Goal: Task Accomplishment & Management: Complete application form

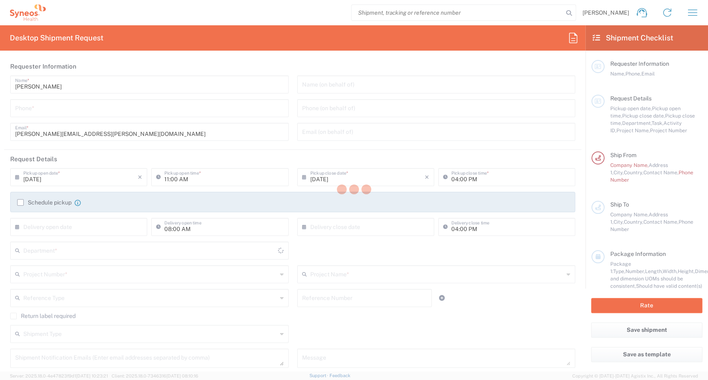
type input "8510"
type input "Syneos Health d.o.o. [GEOGRAPHIC_DATA]-[GEOGRAPHIC_DATA]"
type input "[GEOGRAPHIC_DATA]"
type input "8510"
type input "[GEOGRAPHIC_DATA]"
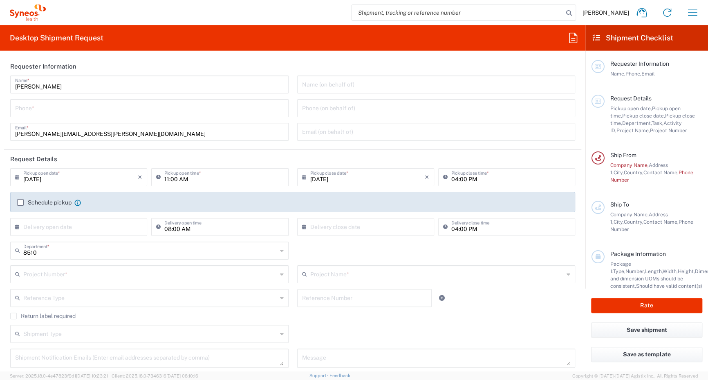
type input "Syneos Health d.o.o. [GEOGRAPHIC_DATA]-[GEOGRAPHIC_DATA]"
click at [20, 201] on label "Schedule pickup" at bounding box center [44, 202] width 54 height 7
click at [20, 203] on input "Schedule pickup" at bounding box center [20, 203] width 0 height 0
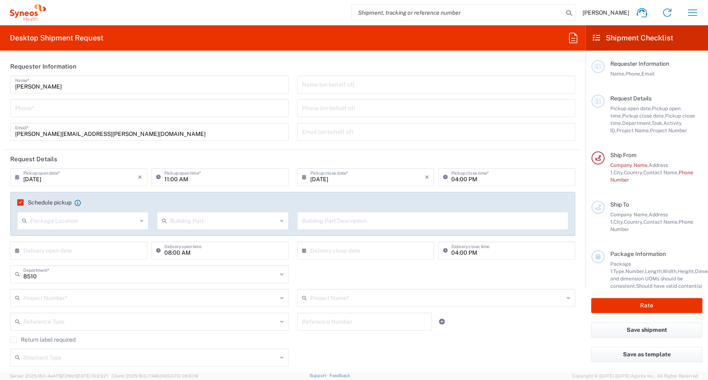
click at [84, 226] on input "text" at bounding box center [83, 220] width 107 height 14
click at [55, 240] on span "Front" at bounding box center [82, 239] width 128 height 13
type input "Front"
click at [229, 219] on input "text" at bounding box center [223, 220] width 107 height 14
click at [201, 253] on span "Building" at bounding box center [220, 252] width 128 height 13
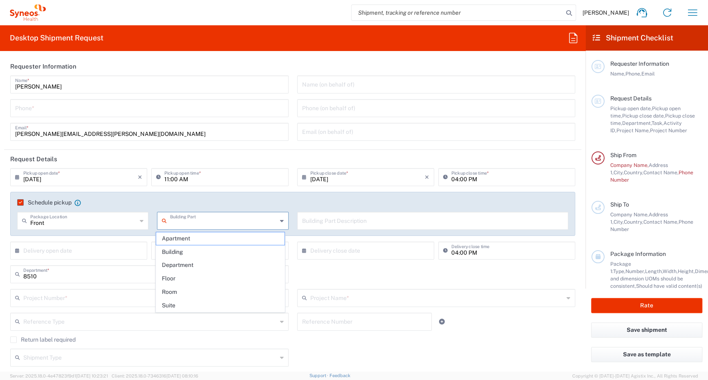
type input "Building"
click at [365, 222] on input "text" at bounding box center [433, 220] width 262 height 14
type input "9th floor reception"
click at [342, 199] on agx-checkbox-control "Schedule pickup When scheduling a pickup please be sure to meet the following c…" at bounding box center [292, 202] width 551 height 7
click at [138, 109] on input "tel" at bounding box center [149, 108] width 268 height 14
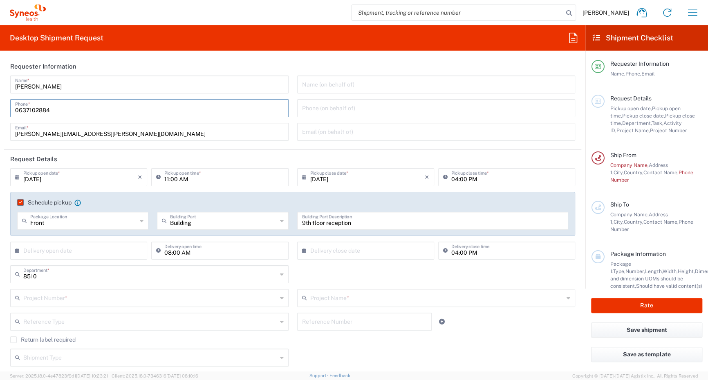
click at [327, 63] on header "Requester Information" at bounding box center [292, 66] width 577 height 18
drag, startPoint x: 84, startPoint y: 112, endPoint x: -56, endPoint y: 116, distance: 139.8
click at [0, 116] on html "[PERSON_NAME] Home Shipment estimator Shipment tracking Desktop shipment reques…" at bounding box center [354, 190] width 708 height 380
type input "[PHONE_NUMBER]"
click at [218, 58] on header "Requester Information" at bounding box center [292, 66] width 577 height 18
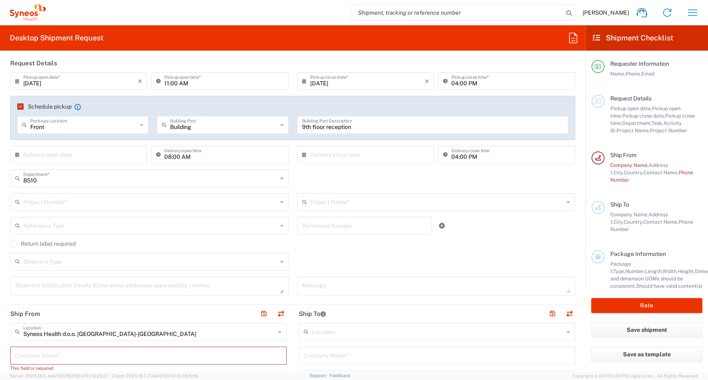
scroll to position [82, 0]
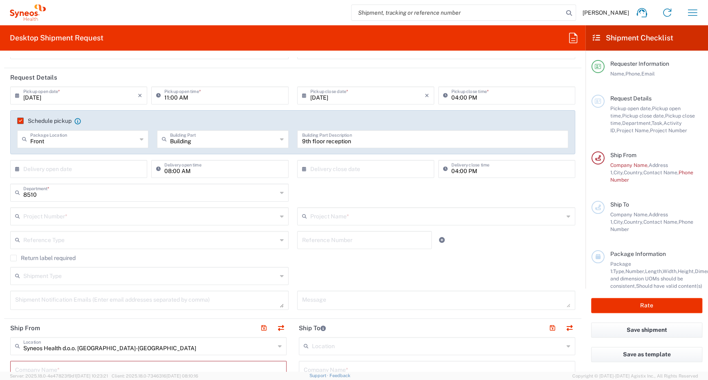
click at [54, 208] on div "Project Number *" at bounding box center [149, 217] width 278 height 18
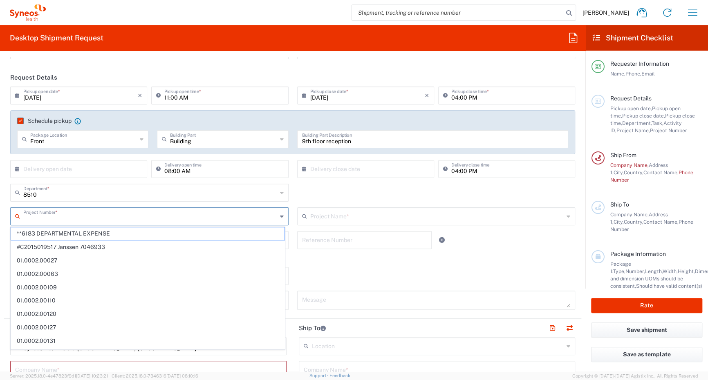
click at [57, 214] on input "text" at bounding box center [150, 216] width 254 height 14
click at [69, 236] on span "**6183 DEPARTMENTAL EXPENSE" at bounding box center [147, 234] width 273 height 13
type input "**6183 DEPARTMENTAL EXPENSE"
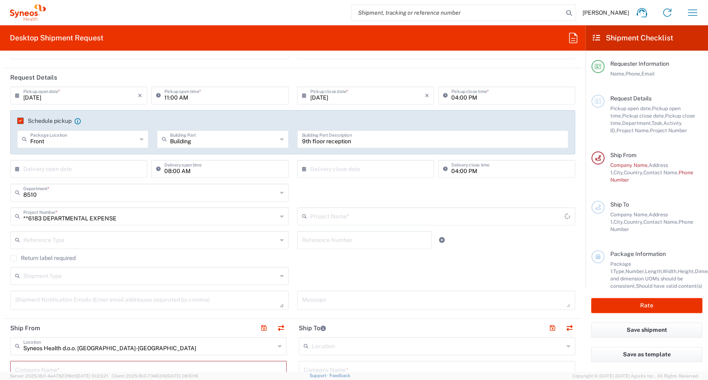
type input "6183"
click at [324, 218] on input "text" at bounding box center [437, 216] width 254 height 14
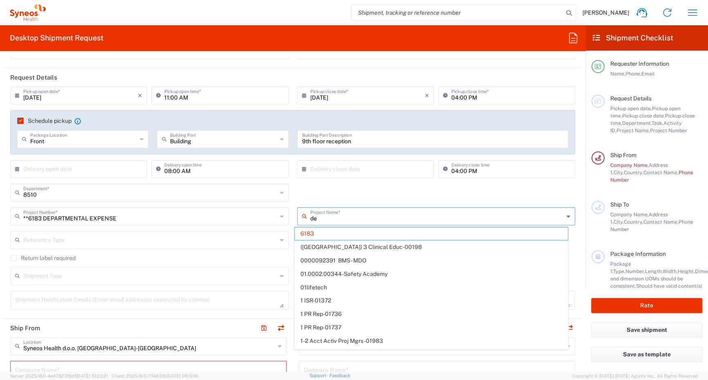
type input "dep"
type input "**6183 DEPARTMENTAL EXPENSE"
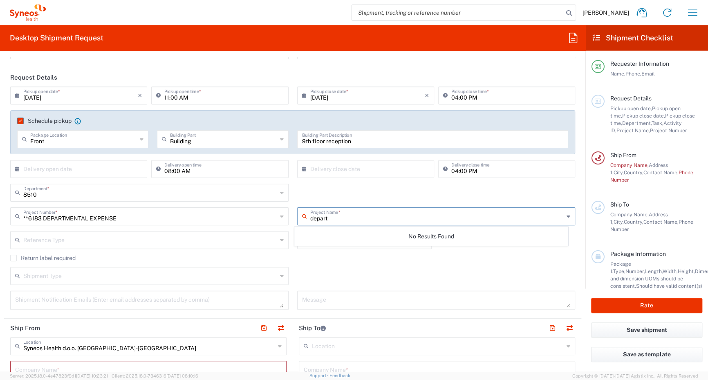
type input "depart"
click at [355, 192] on div "8510 Department * 8510 3000 3100 3109 3110 3111 3112 3125 3130 3135 3136 3150 3…" at bounding box center [292, 196] width 573 height 24
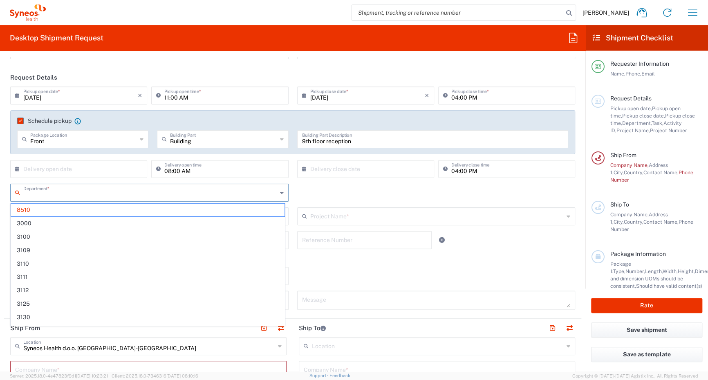
click at [267, 198] on input "text" at bounding box center [150, 192] width 254 height 14
click at [341, 191] on div "Department * 8510 3000 3100 3109 3110 3111 3112 3125 3130 3135 3136 3150 3155 3…" at bounding box center [292, 196] width 573 height 24
type input "8510"
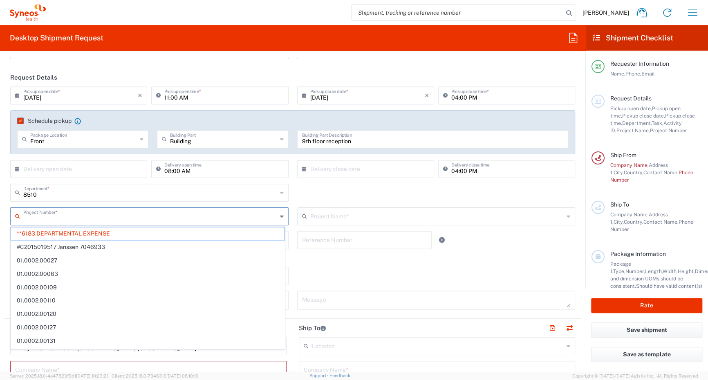
click at [92, 217] on input "text" at bounding box center [150, 216] width 254 height 14
type input "8510"
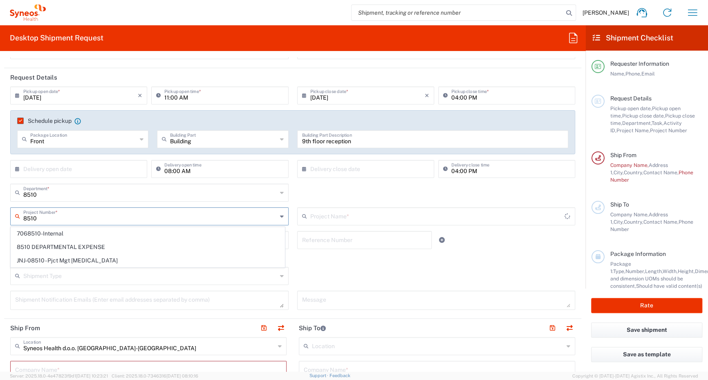
type input "6183"
click at [104, 247] on span "8510 DEPARTMENTAL EXPENSE" at bounding box center [147, 247] width 273 height 13
type input "8510 DEPARTMENTAL EXPENSE"
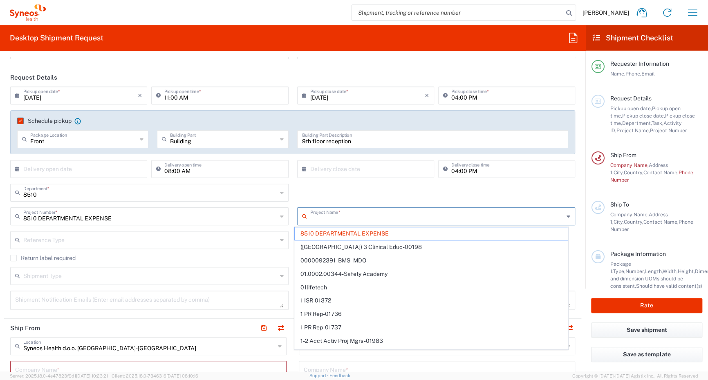
click at [357, 219] on input "text" at bounding box center [437, 216] width 254 height 14
click at [360, 230] on span "8510 DEPARTMENTAL EXPENSE" at bounding box center [431, 234] width 273 height 13
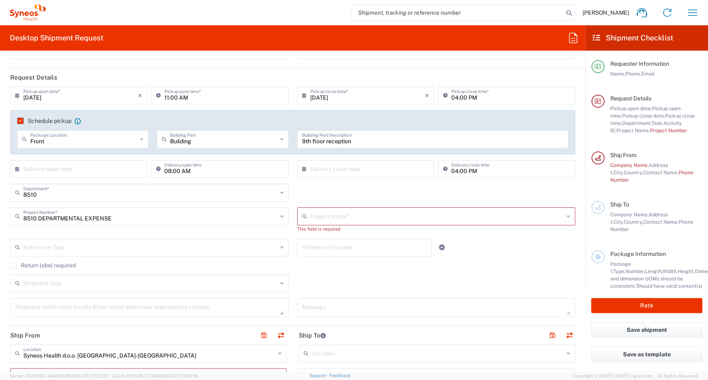
click at [334, 215] on input "text" at bounding box center [437, 216] width 254 height 14
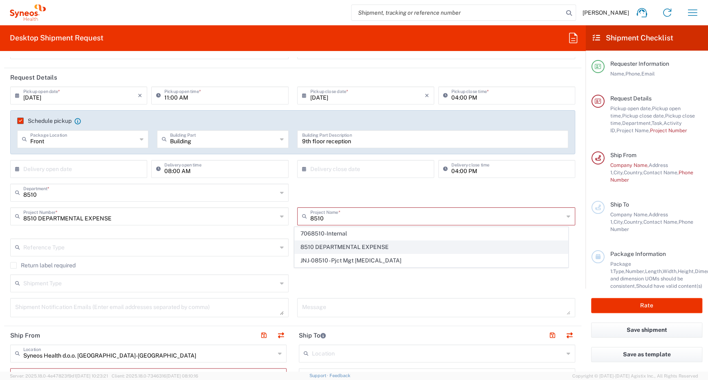
click at [331, 249] on span "8510 DEPARTMENTAL EXPENSE" at bounding box center [431, 247] width 273 height 13
type input "8510 DEPARTMENTAL EXPENSE"
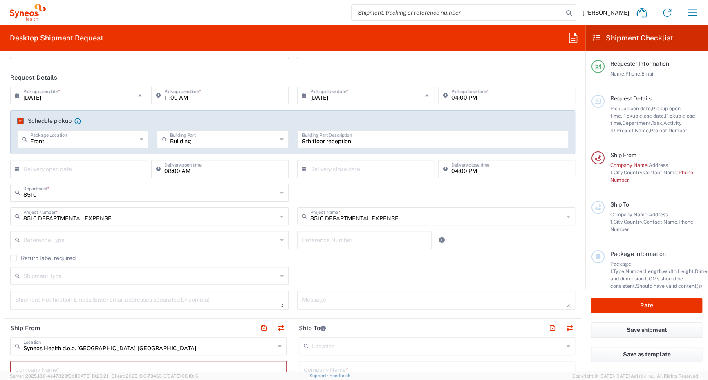
type input "8510 DEPARTMENTAL EXPENSE"
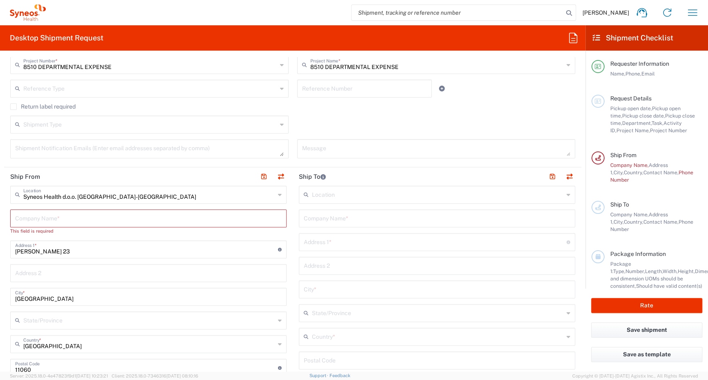
scroll to position [245, 0]
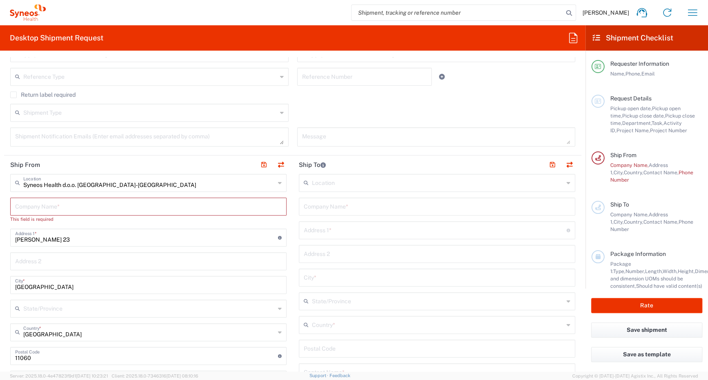
click at [35, 206] on input "text" at bounding box center [148, 206] width 266 height 14
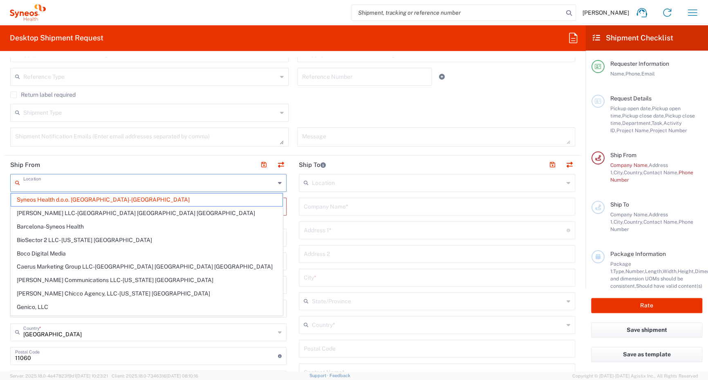
drag, startPoint x: 129, startPoint y: 183, endPoint x: 40, endPoint y: 184, distance: 89.1
click at [40, 184] on input "text" at bounding box center [149, 182] width 252 height 14
click at [47, 197] on span "Syneos Health d.o.o. [GEOGRAPHIC_DATA]-[GEOGRAPHIC_DATA]" at bounding box center [146, 200] width 271 height 13
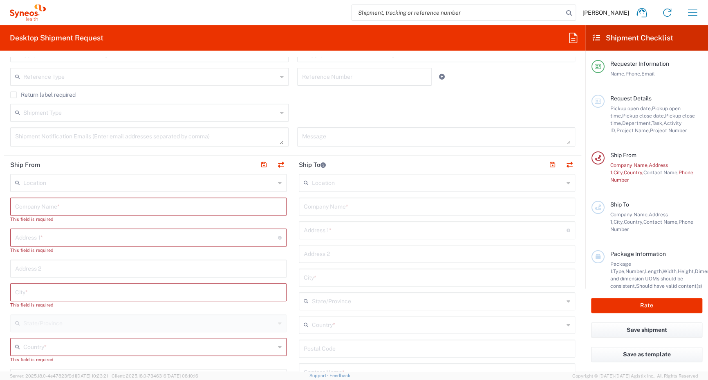
click at [53, 204] on input "text" at bounding box center [148, 206] width 266 height 14
click at [60, 183] on input "text" at bounding box center [149, 182] width 252 height 14
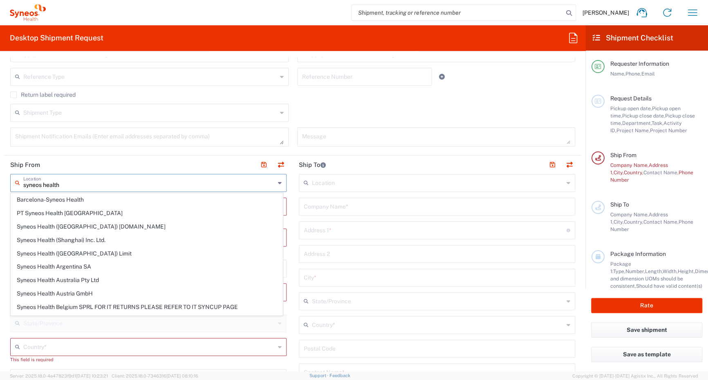
type input "syneos health b"
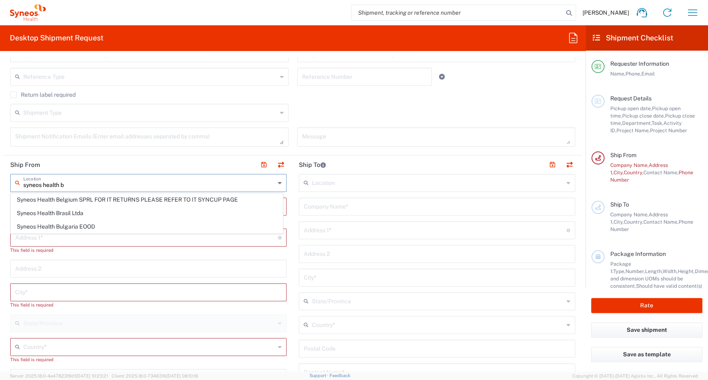
drag, startPoint x: 69, startPoint y: 182, endPoint x: -33, endPoint y: 188, distance: 101.9
click at [0, 188] on html "[PERSON_NAME] Home Shipment estimator Shipment tracking Desktop shipment reques…" at bounding box center [354, 190] width 708 height 380
type input "belgr"
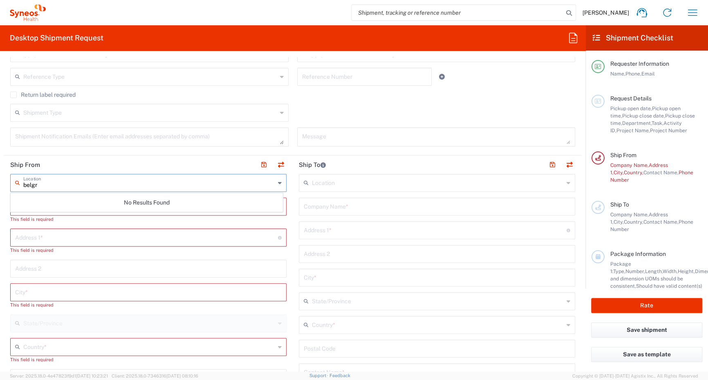
drag, startPoint x: 71, startPoint y: 187, endPoint x: -2, endPoint y: 194, distance: 73.8
click at [0, 194] on html "[PERSON_NAME] Home Shipment estimator Shipment tracking Desktop shipment reques…" at bounding box center [354, 190] width 708 height 380
type input "doo"
drag, startPoint x: 60, startPoint y: 184, endPoint x: -3, endPoint y: 183, distance: 63.3
click at [0, 183] on html "[PERSON_NAME] Home Shipment estimator Shipment tracking Desktop shipment reques…" at bounding box center [354, 190] width 708 height 380
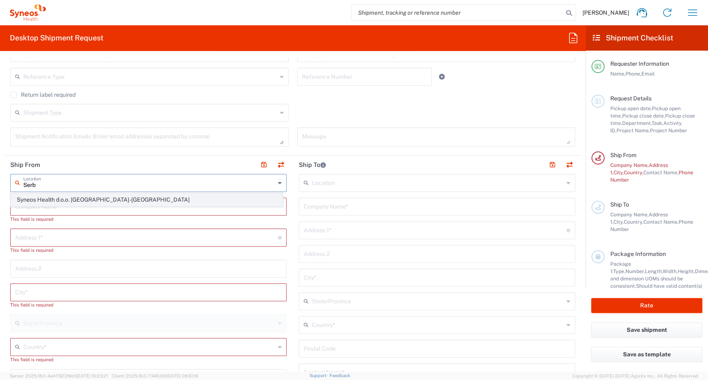
click at [65, 197] on span "Syneos Health d.o.o. [GEOGRAPHIC_DATA]-[GEOGRAPHIC_DATA]" at bounding box center [146, 200] width 271 height 13
type input "Syneos Health d.o.o. [GEOGRAPHIC_DATA]-[GEOGRAPHIC_DATA]"
type input "Syneos Health d.o.o. [GEOGRAPHIC_DATA]"
type input "[PERSON_NAME] 23"
type input "[GEOGRAPHIC_DATA]"
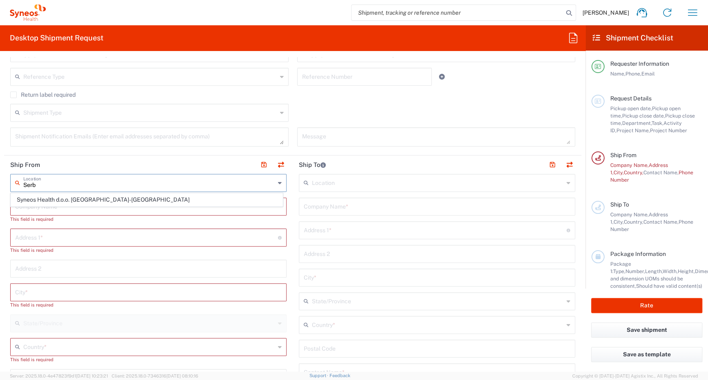
type input "[GEOGRAPHIC_DATA]"
type input "11060"
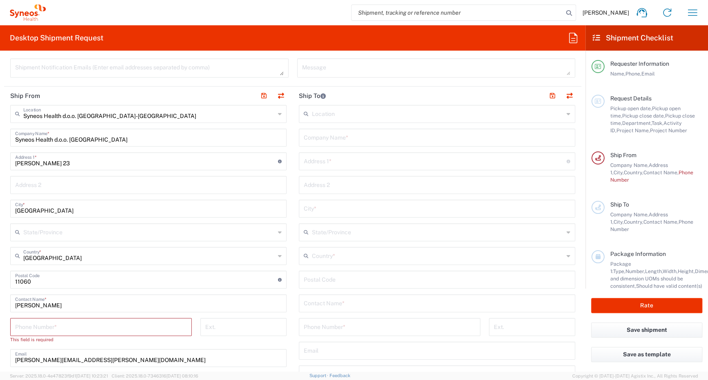
scroll to position [327, 0]
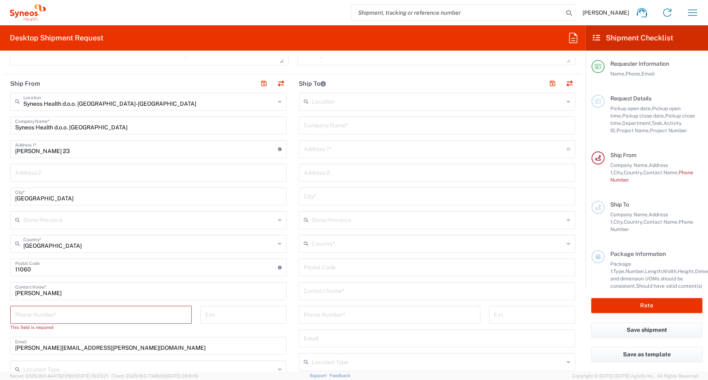
click at [69, 316] on input "tel" at bounding box center [101, 314] width 172 height 14
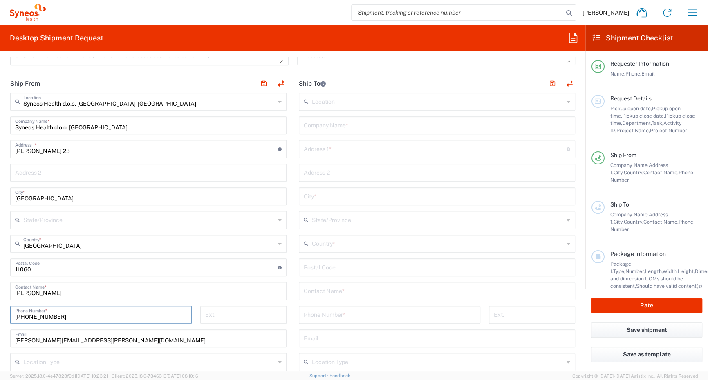
type input "[PHONE_NUMBER]"
click at [235, 323] on agx-material-input "Ext." at bounding box center [243, 315] width 86 height 18
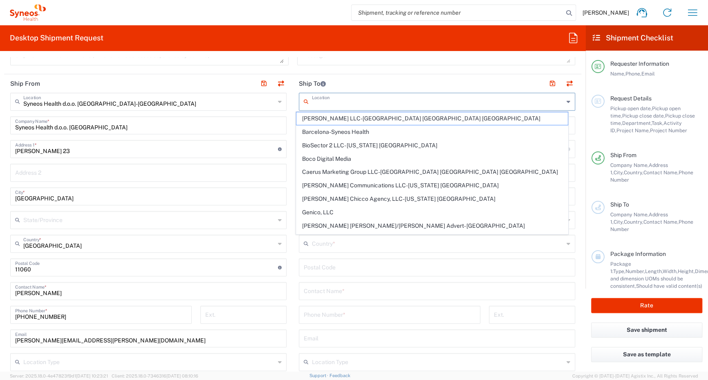
click at [336, 102] on input "text" at bounding box center [438, 101] width 252 height 14
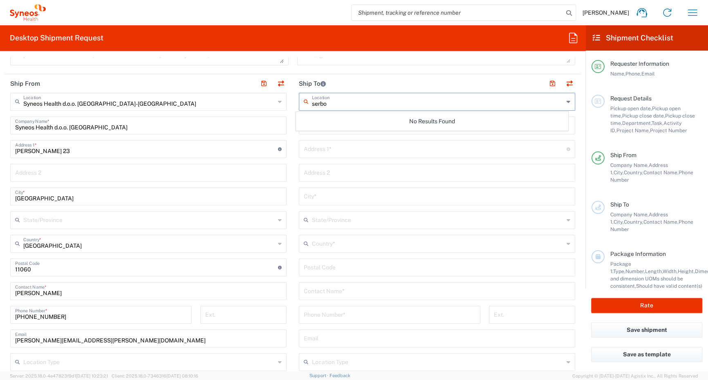
type input "serb"
drag, startPoint x: 335, startPoint y: 102, endPoint x: 288, endPoint y: 103, distance: 46.6
click at [280, 98] on div "Ship From Syneos Health d.o.o. [GEOGRAPHIC_DATA]-[GEOGRAPHIC_DATA] Location Syn…" at bounding box center [292, 268] width 577 height 389
click at [312, 103] on input "text" at bounding box center [438, 101] width 252 height 14
type input "[PERSON_NAME]"
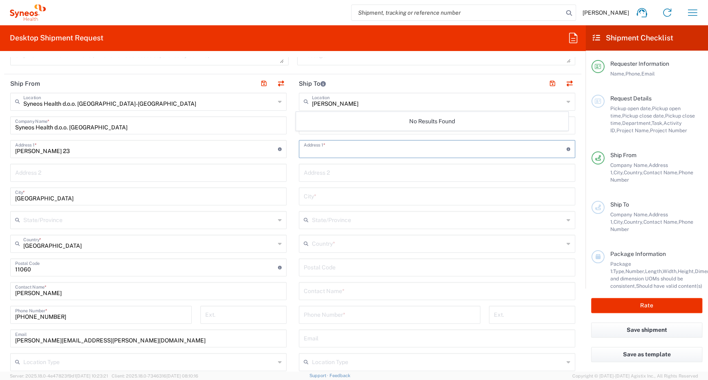
click at [373, 152] on input "text" at bounding box center [435, 148] width 263 height 14
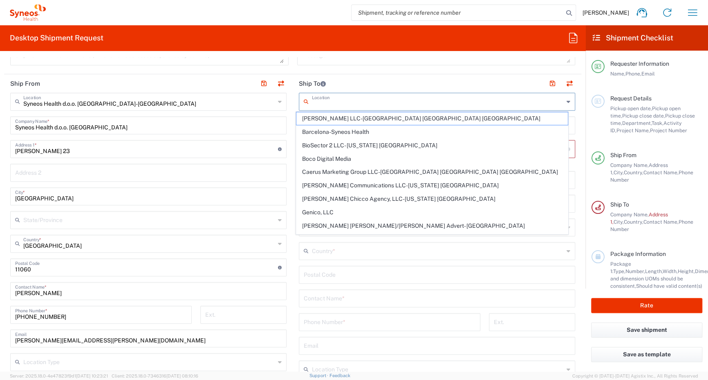
click at [336, 103] on input "text" at bounding box center [438, 101] width 252 height 14
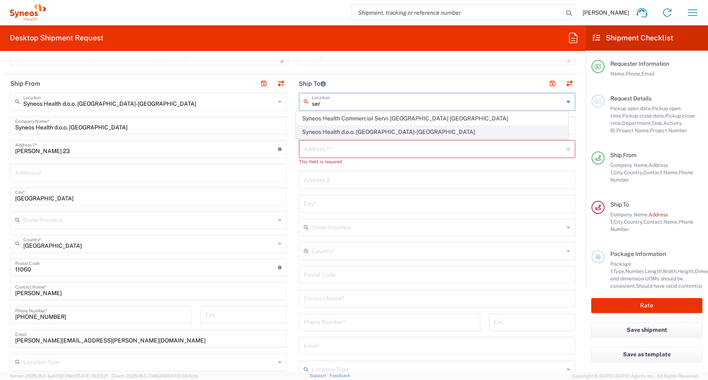
click at [343, 131] on span "Syneos Health d.o.o. [GEOGRAPHIC_DATA]-[GEOGRAPHIC_DATA]" at bounding box center [431, 132] width 271 height 13
type input "Syneos Health d.o.o. [GEOGRAPHIC_DATA]-[GEOGRAPHIC_DATA]"
type input "Syneos Health d.o.o. [GEOGRAPHIC_DATA]"
type input "[PERSON_NAME] 23"
type input "[GEOGRAPHIC_DATA]"
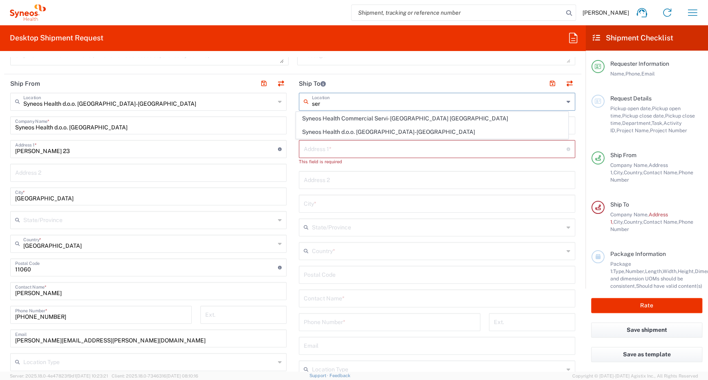
type input "[GEOGRAPHIC_DATA]"
type input "11060"
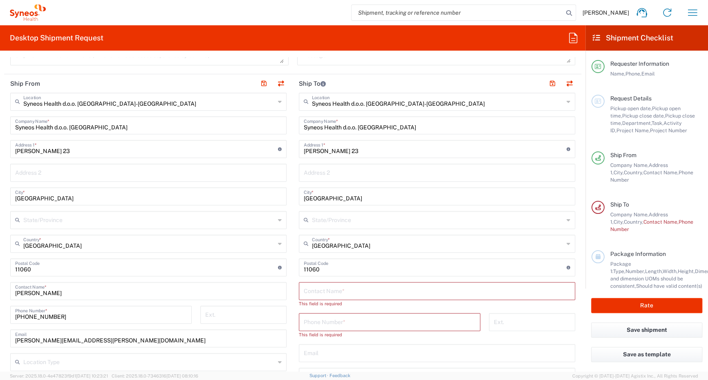
click at [358, 291] on input "text" at bounding box center [437, 291] width 266 height 14
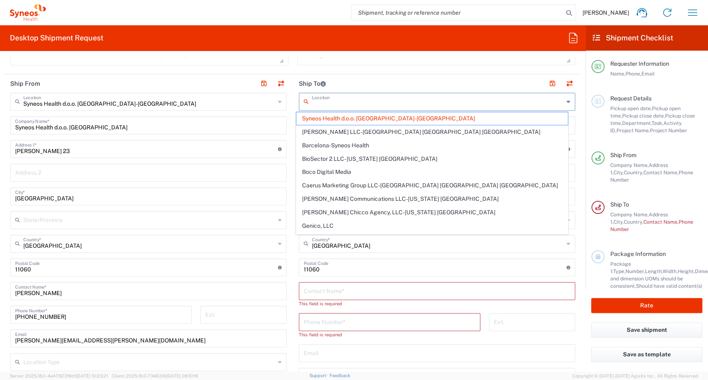
click at [404, 101] on input "text" at bounding box center [438, 101] width 252 height 14
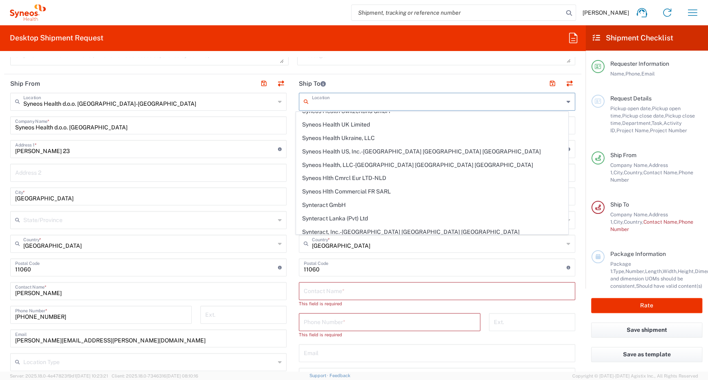
scroll to position [1757, 0]
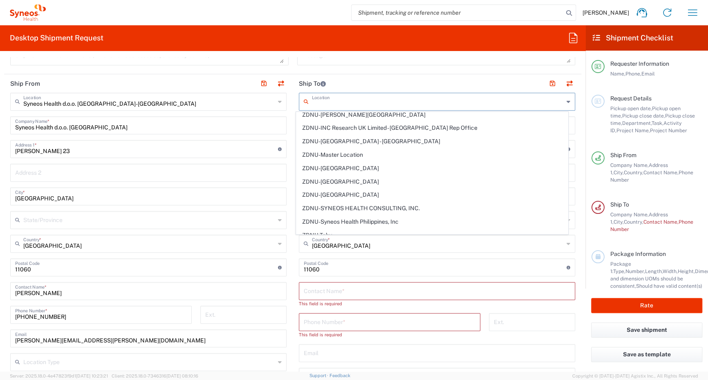
click at [286, 161] on main "Syneos Health d.o.o. [GEOGRAPHIC_DATA]-[GEOGRAPHIC_DATA] Location Syneos Health…" at bounding box center [148, 276] width 289 height 367
type input "Syneos Health d.o.o. [GEOGRAPHIC_DATA]-[GEOGRAPHIC_DATA]"
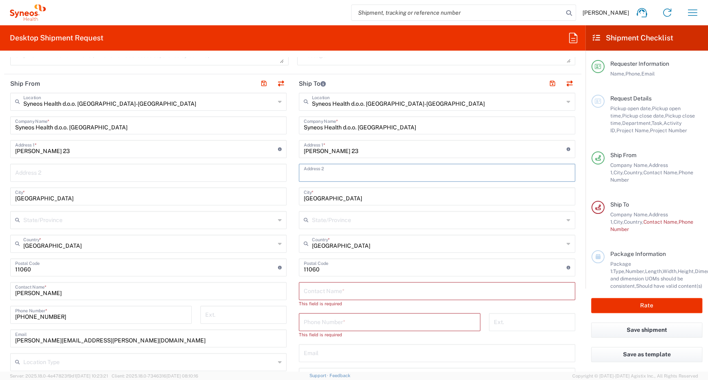
click at [356, 168] on input "text" at bounding box center [437, 172] width 266 height 14
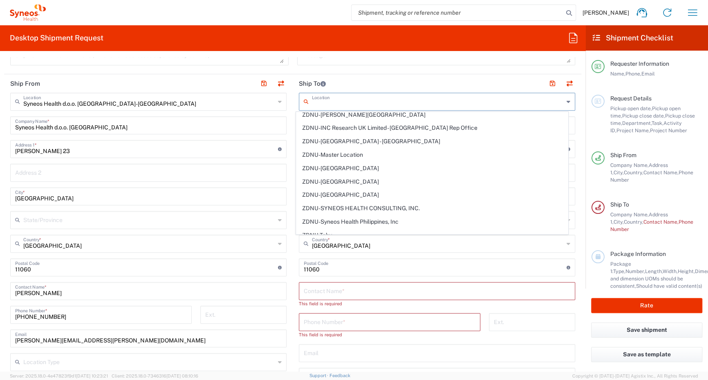
scroll to position [0, 0]
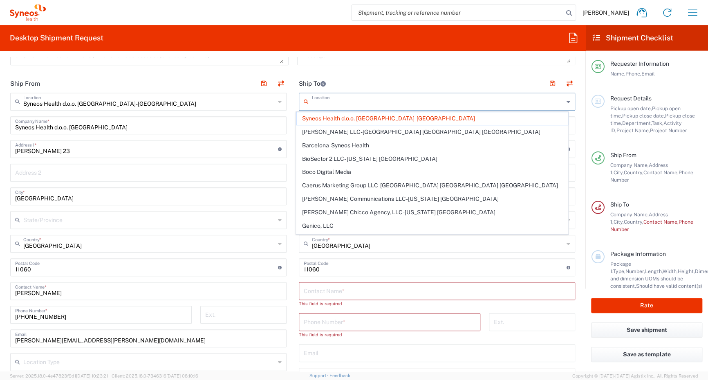
drag, startPoint x: 415, startPoint y: 103, endPoint x: 327, endPoint y: 109, distance: 87.7
click at [327, 109] on div "Location" at bounding box center [437, 102] width 276 height 18
click at [345, 77] on header "Ship To" at bounding box center [437, 83] width 289 height 18
type input "Syneos Health d.o.o. [GEOGRAPHIC_DATA]-[GEOGRAPHIC_DATA]"
drag, startPoint x: 309, startPoint y: 101, endPoint x: 388, endPoint y: 138, distance: 86.9
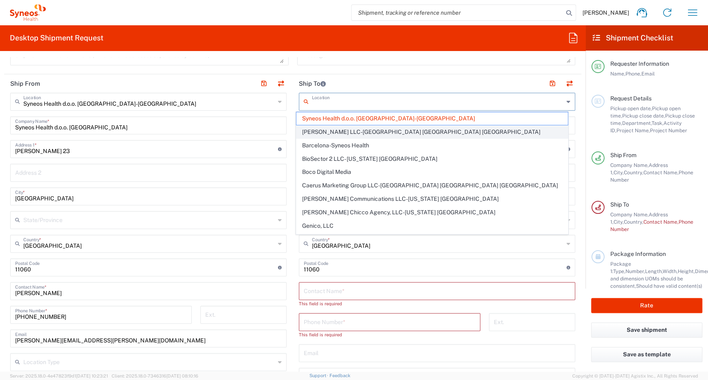
click at [393, 102] on input "text" at bounding box center [438, 101] width 252 height 14
click at [350, 84] on header "Ship To" at bounding box center [437, 83] width 289 height 18
type input "Syneos Health d.o.o. [GEOGRAPHIC_DATA]-[GEOGRAPHIC_DATA]"
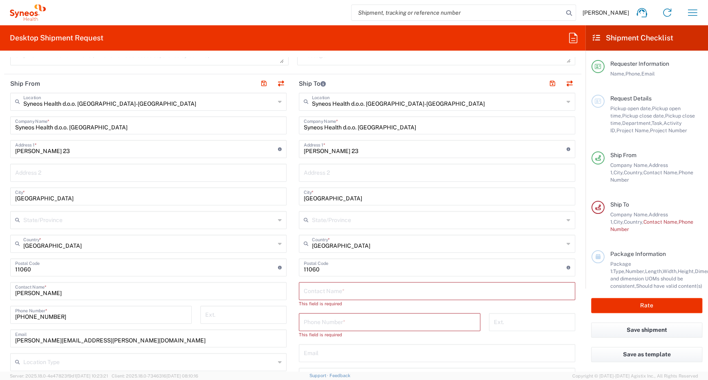
click at [304, 103] on icon at bounding box center [308, 101] width 8 height 13
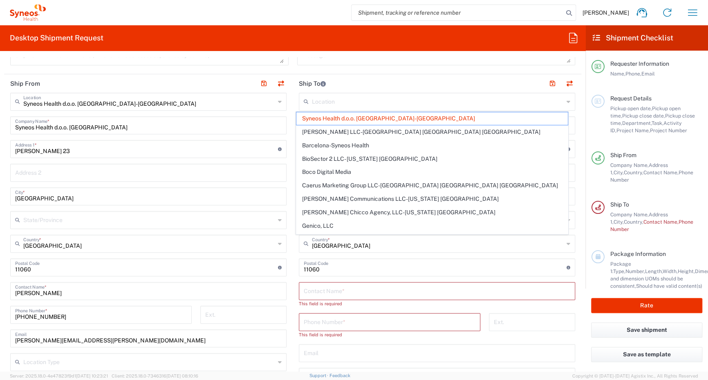
click at [304, 101] on icon at bounding box center [308, 101] width 8 height 13
click at [293, 118] on main "Location Syneos Health d.o.o. [GEOGRAPHIC_DATA]-[GEOGRAPHIC_DATA] [PERSON_NAME]…" at bounding box center [437, 284] width 289 height 382
type input "Syneos Health d.o.o. [GEOGRAPHIC_DATA]-[GEOGRAPHIC_DATA]"
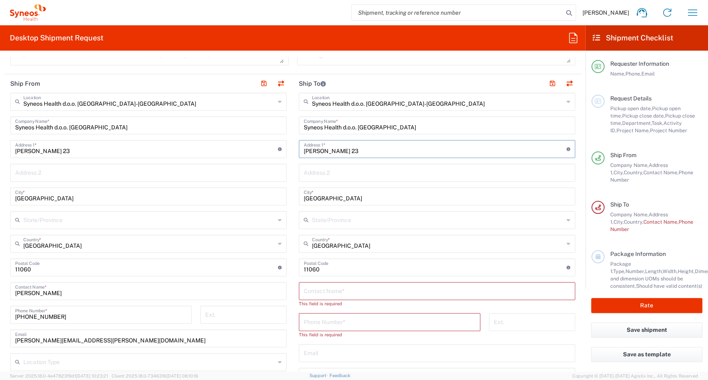
drag, startPoint x: 362, startPoint y: 150, endPoint x: 273, endPoint y: 150, distance: 89.1
click at [273, 150] on div "Ship From Syneos Health d.o.o. [GEOGRAPHIC_DATA]-[GEOGRAPHIC_DATA] Location Syn…" at bounding box center [292, 275] width 577 height 403
type input "DE"
click at [321, 152] on input "D" at bounding box center [435, 148] width 263 height 14
type input "[PERSON_NAME] 34"
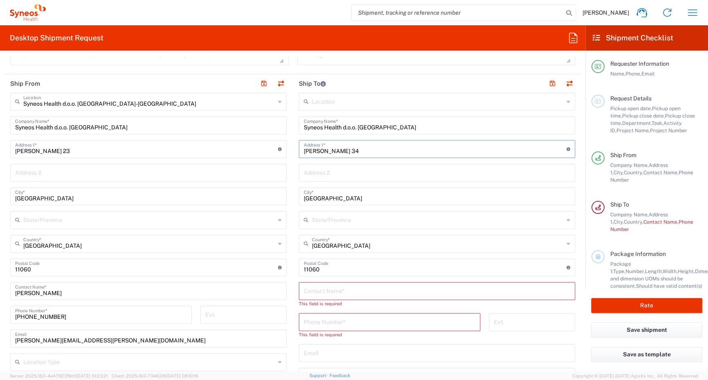
click at [346, 216] on input "text" at bounding box center [438, 219] width 252 height 14
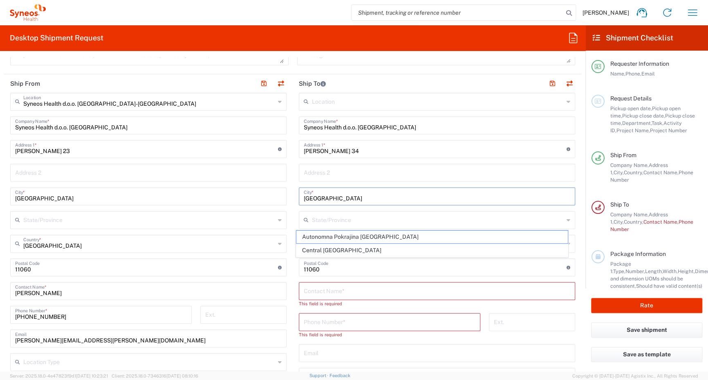
drag, startPoint x: 347, startPoint y: 199, endPoint x: 244, endPoint y: 201, distance: 103.0
click at [244, 201] on div "Ship From Syneos Health d.o.o. [GEOGRAPHIC_DATA]-[GEOGRAPHIC_DATA] Location Syn…" at bounding box center [292, 275] width 577 height 403
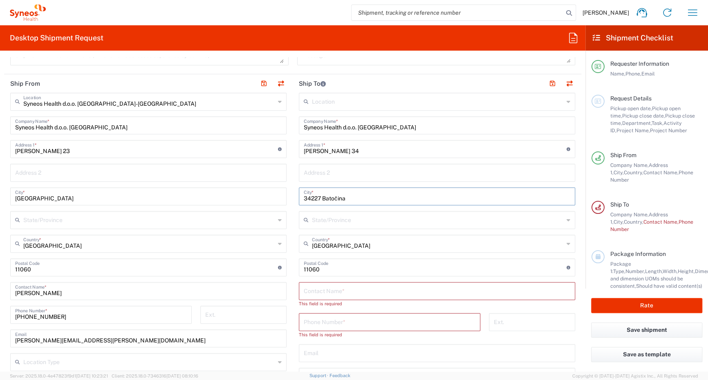
type input "34227 Batočina"
click at [336, 264] on input "undefined" at bounding box center [435, 267] width 263 height 14
drag, startPoint x: 334, startPoint y: 269, endPoint x: 262, endPoint y: 269, distance: 71.9
click at [262, 269] on div "Ship From Syneos Health d.o.o. [GEOGRAPHIC_DATA]-[GEOGRAPHIC_DATA] Location Syn…" at bounding box center [292, 275] width 577 height 403
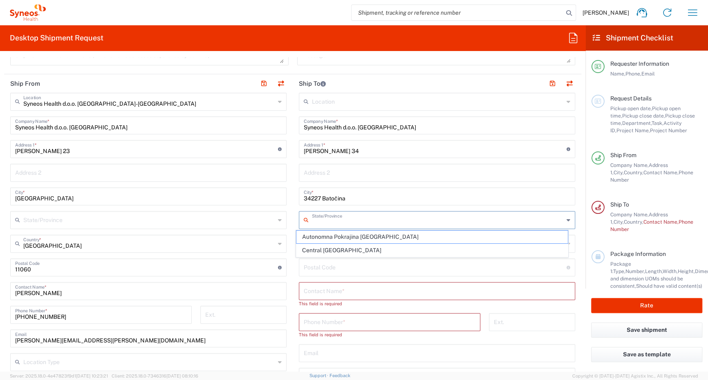
click at [341, 218] on input "text" at bounding box center [438, 219] width 252 height 14
click at [319, 200] on input "34227 Batočina" at bounding box center [437, 196] width 266 height 14
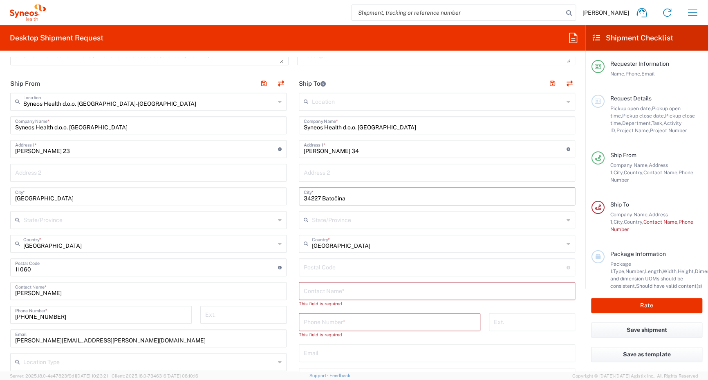
drag, startPoint x: 319, startPoint y: 200, endPoint x: 273, endPoint y: 200, distance: 46.2
click at [273, 200] on div "Ship From Syneos Health d.o.o. [GEOGRAPHIC_DATA]-[GEOGRAPHIC_DATA] Location Syn…" at bounding box center [292, 275] width 577 height 403
drag, startPoint x: 328, startPoint y: 199, endPoint x: 311, endPoint y: 199, distance: 16.3
click at [311, 199] on input "Batočina" at bounding box center [437, 196] width 266 height 14
type input "34 227 Batočina"
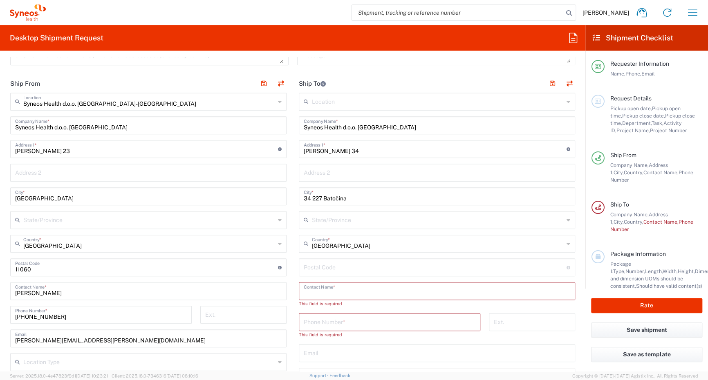
click at [343, 290] on input "text" at bounding box center [437, 291] width 266 height 14
type input "[PERSON_NAME]"
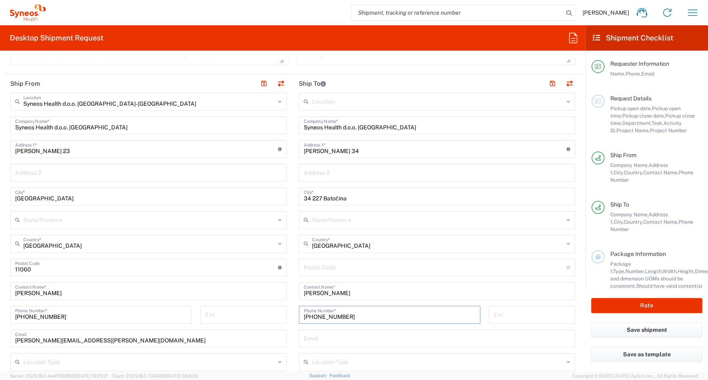
type input "[PHONE_NUMBER]"
drag, startPoint x: 346, startPoint y: 338, endPoint x: 14, endPoint y: 312, distance: 333.3
click at [346, 338] on input "text" at bounding box center [437, 338] width 266 height 14
drag, startPoint x: 382, startPoint y: 342, endPoint x: 347, endPoint y: 334, distance: 36.5
click at [382, 342] on input "text" at bounding box center [437, 338] width 266 height 14
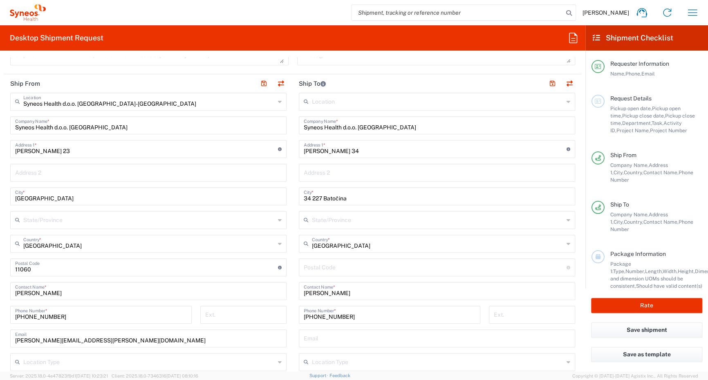
paste input "[PERSON_NAME][EMAIL_ADDRESS][PERSON_NAME][DOMAIN_NAME]"
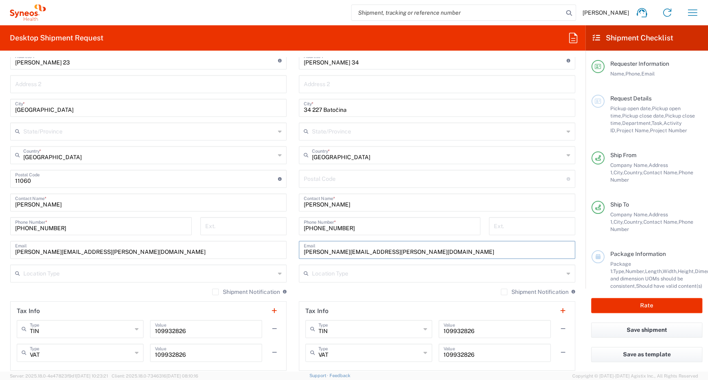
scroll to position [490, 0]
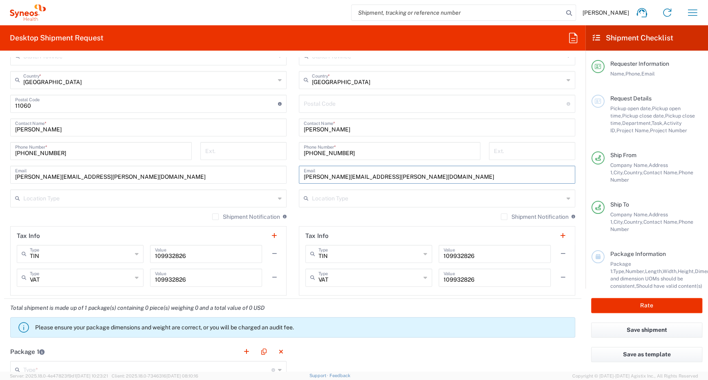
type input "[PERSON_NAME][EMAIL_ADDRESS][PERSON_NAME][DOMAIN_NAME]"
click at [70, 254] on input "text" at bounding box center [81, 253] width 102 height 14
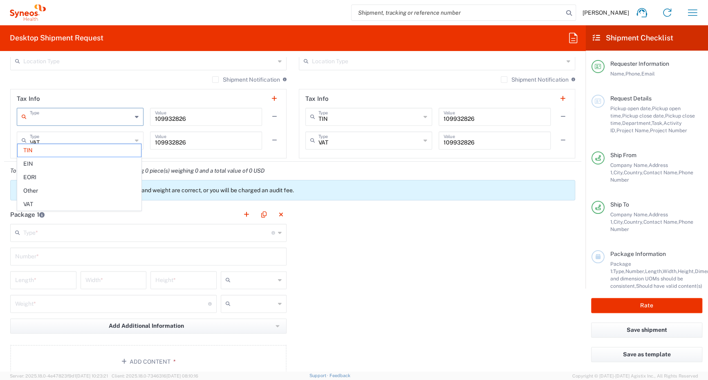
scroll to position [572, 0]
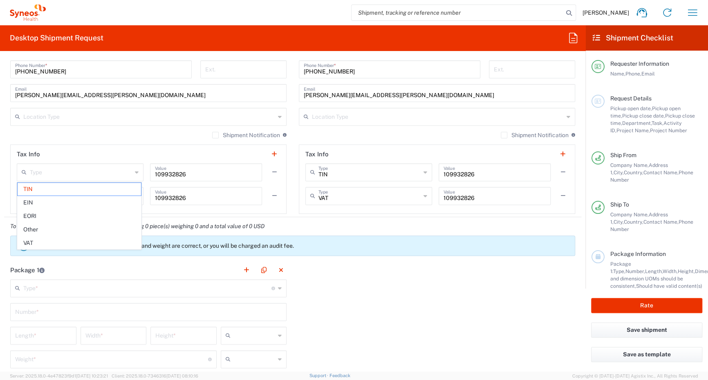
click at [345, 127] on div "Location [PERSON_NAME] LLC-[GEOGRAPHIC_DATA] [GEOGRAPHIC_DATA] [GEOGRAPHIC_DATA…" at bounding box center [437, 30] width 276 height 367
type input "TIN"
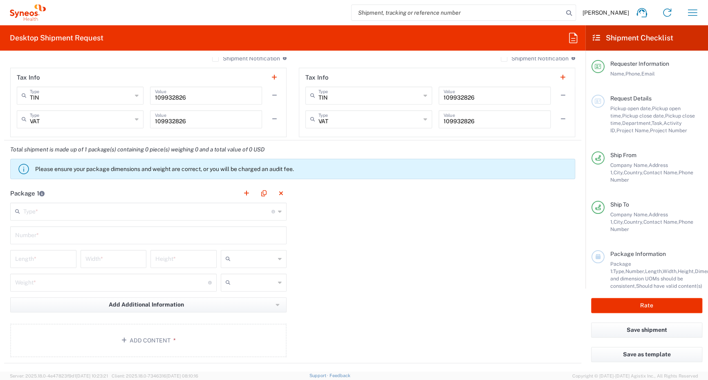
scroll to position [654, 0]
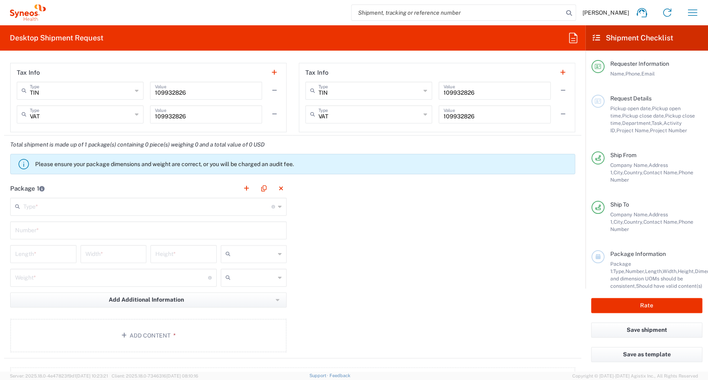
click at [278, 209] on icon at bounding box center [280, 206] width 4 height 13
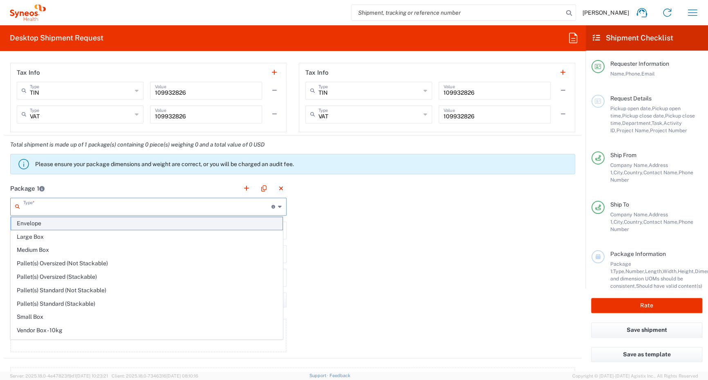
click at [85, 223] on span "Envelope" at bounding box center [146, 223] width 271 height 13
type input "Envelope"
type input "1"
type input "9.5"
type input "12.5"
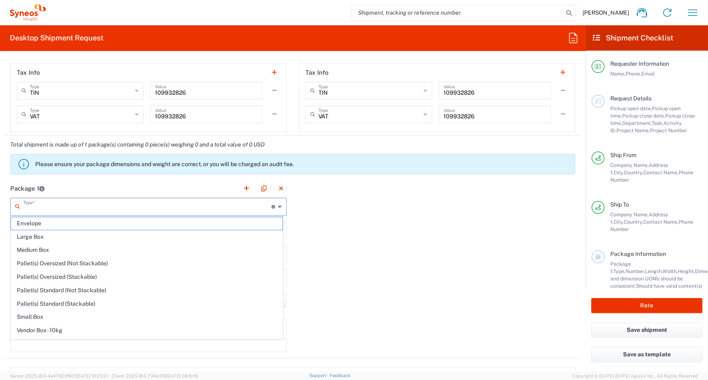
type input "0.25"
type input "in"
type input "0.45"
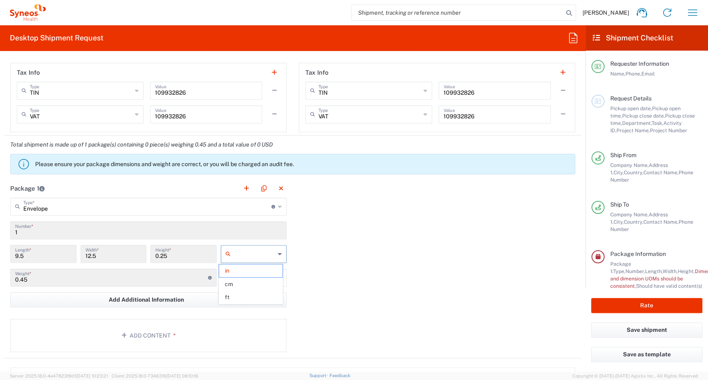
click at [272, 255] on input "text" at bounding box center [255, 254] width 42 height 13
click at [237, 285] on span "cm" at bounding box center [251, 284] width 64 height 13
type input "24.13"
type input "31.75"
type input "0.64"
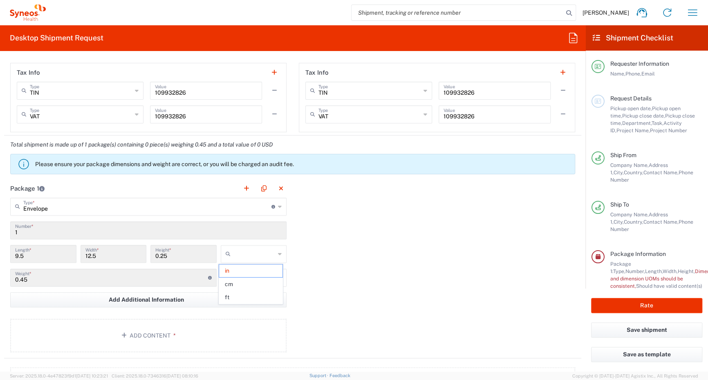
type input "cm"
click at [273, 280] on div at bounding box center [254, 278] width 66 height 18
click at [241, 297] on span "kgs" at bounding box center [251, 295] width 64 height 13
type input "kgs"
click at [352, 264] on div "Package 1 Envelope Type * Material used to package goods Envelope Large Box Med…" at bounding box center [292, 268] width 577 height 179
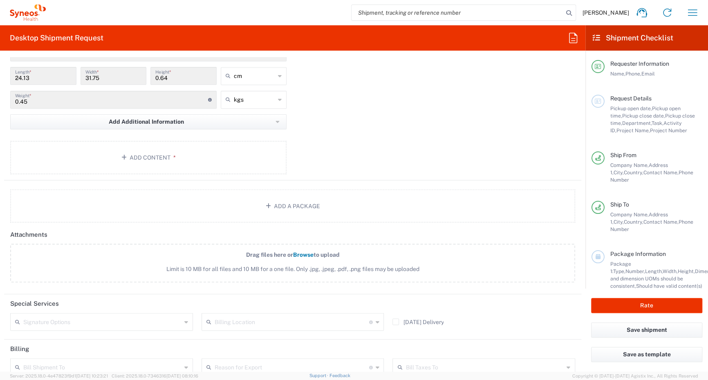
scroll to position [839, 0]
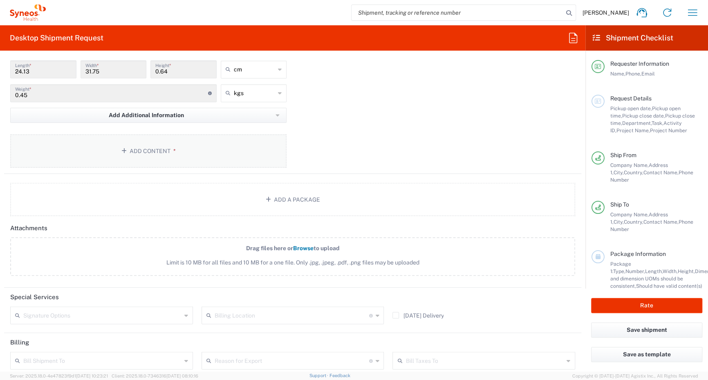
click at [141, 153] on button "Add Content *" at bounding box center [148, 151] width 276 height 34
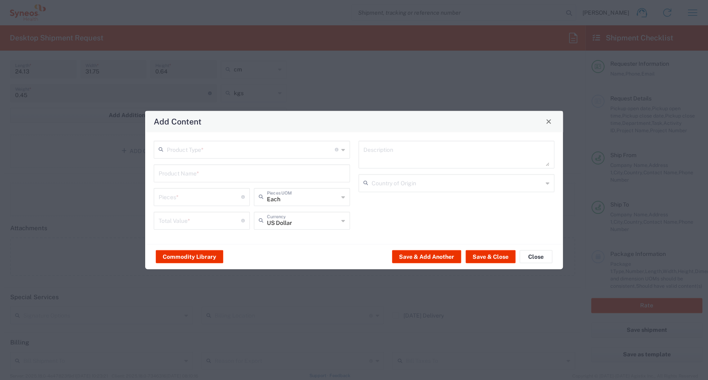
click at [340, 223] on div "US Dollar Currency" at bounding box center [302, 221] width 96 height 18
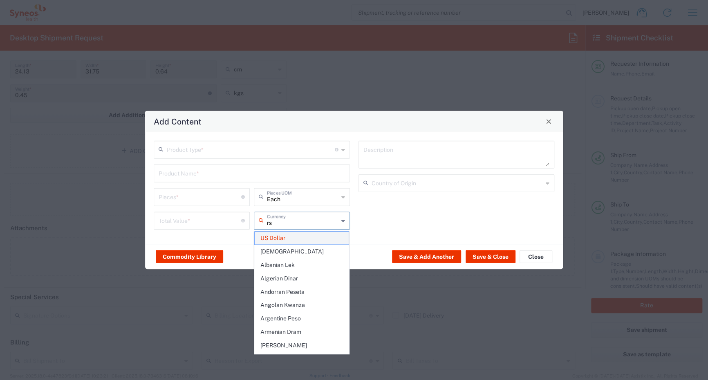
type input "rsd"
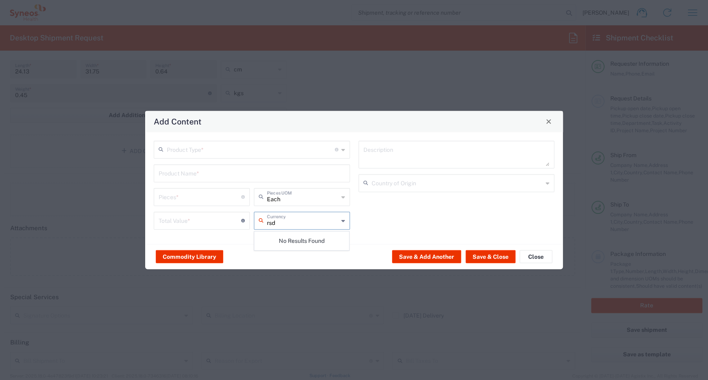
drag, startPoint x: 294, startPoint y: 227, endPoint x: 241, endPoint y: 225, distance: 53.2
click at [242, 225] on div "Total Value * Total value of all the pieces rsd Currency" at bounding box center [252, 224] width 200 height 24
type input "R"
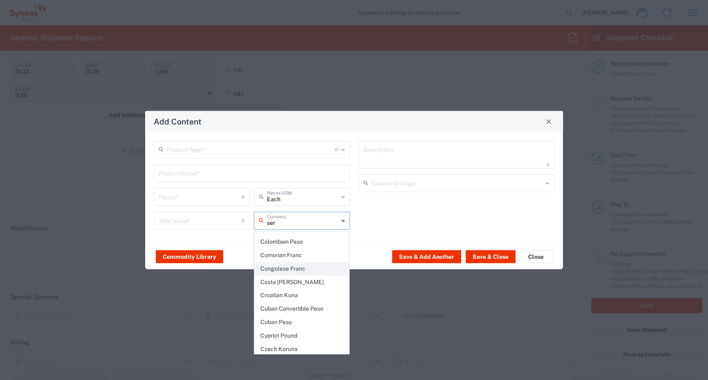
scroll to position [0, 0]
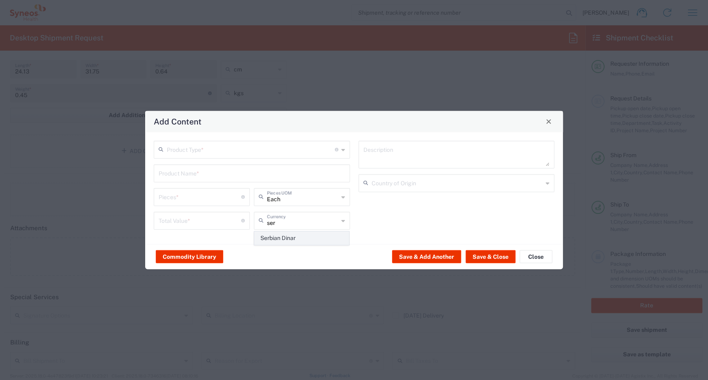
click at [293, 235] on span "Serbian Dinar" at bounding box center [302, 238] width 94 height 13
type input "Serbian Dinar"
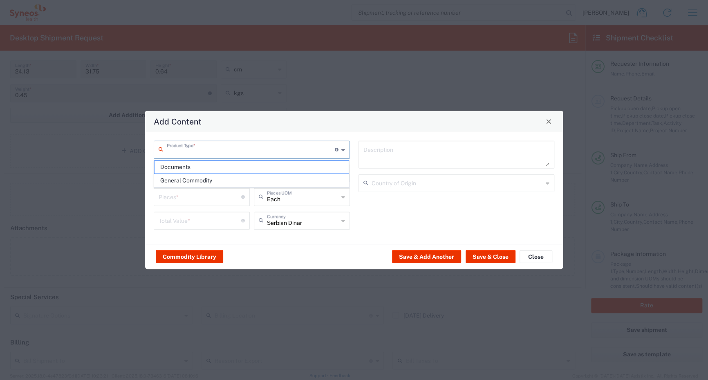
click at [188, 151] on input "text" at bounding box center [251, 149] width 168 height 14
click at [181, 170] on span "Documents" at bounding box center [251, 167] width 195 height 13
type input "Documents"
type input "1"
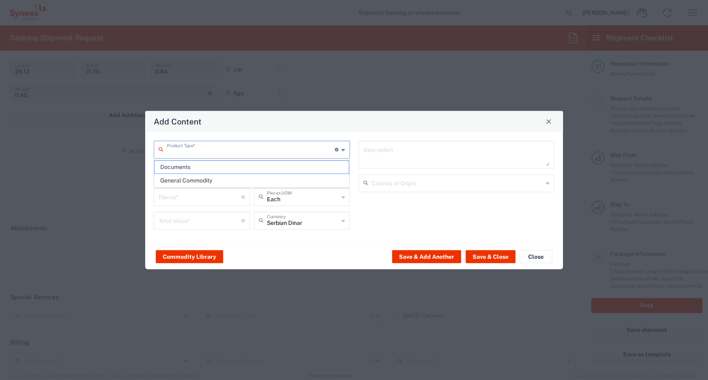
type input "1"
type textarea "Documents"
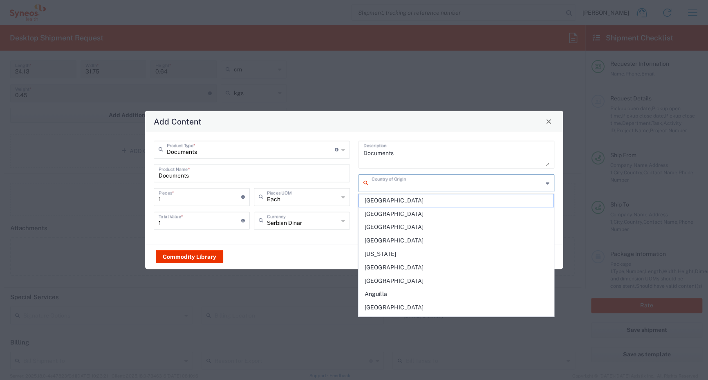
click at [387, 185] on input "text" at bounding box center [457, 182] width 172 height 14
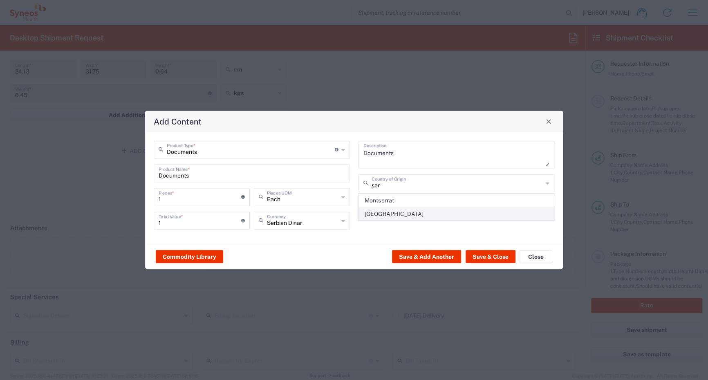
click at [394, 213] on span "[GEOGRAPHIC_DATA]" at bounding box center [456, 214] width 195 height 13
type input "[GEOGRAPHIC_DATA]"
click at [340, 199] on div "Each Pieces UOM" at bounding box center [302, 197] width 96 height 18
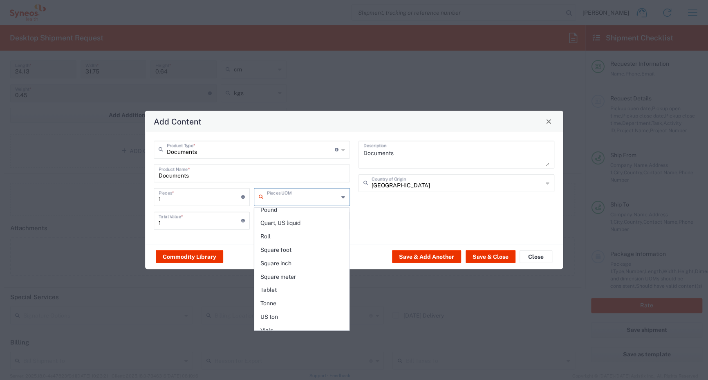
scroll to position [384, 0]
click at [371, 212] on div "Documents Description Serbia Country of Origin" at bounding box center [456, 188] width 205 height 95
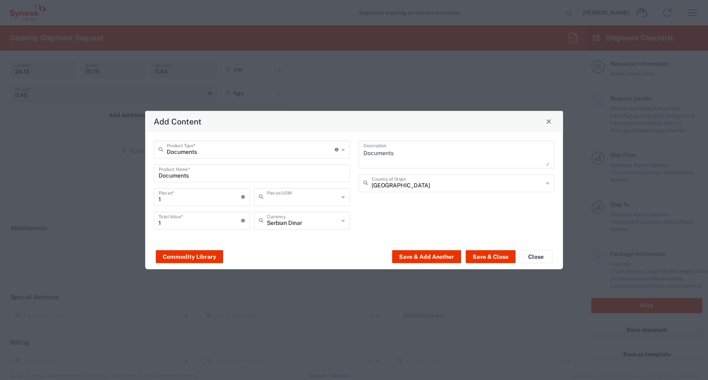
type input "Each"
click at [484, 254] on button "Save & Close" at bounding box center [490, 257] width 50 height 13
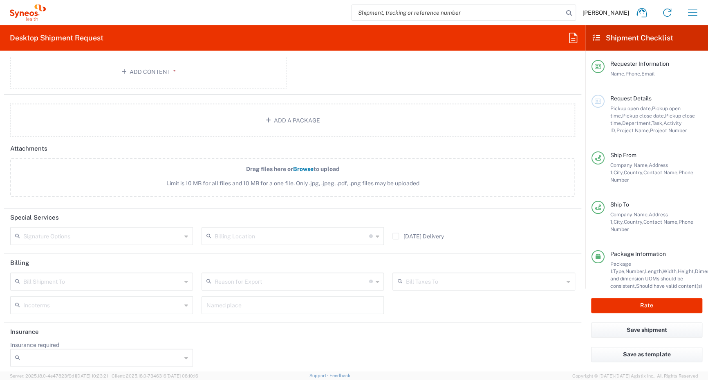
scroll to position [969, 0]
click at [105, 277] on input "text" at bounding box center [102, 278] width 158 height 14
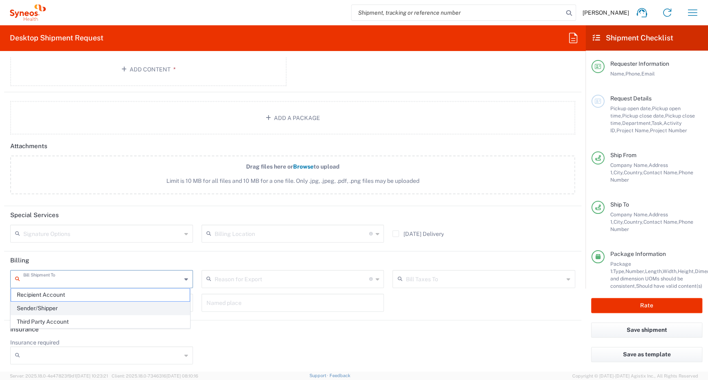
click at [65, 306] on span "Sender/Shipper" at bounding box center [100, 308] width 179 height 13
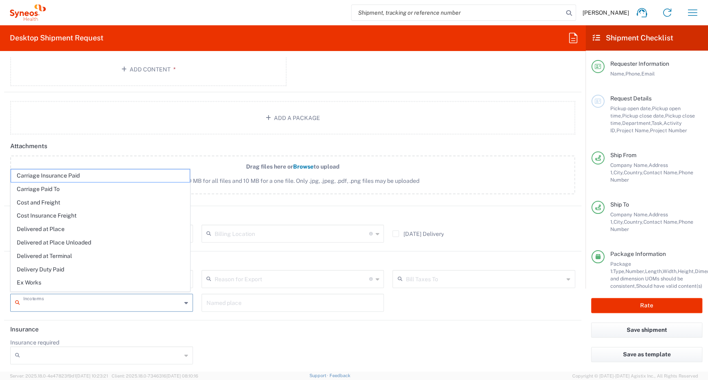
click at [69, 304] on input "text" at bounding box center [102, 302] width 158 height 14
click at [55, 269] on span "Delivery Duty Paid" at bounding box center [100, 270] width 179 height 13
type input "Sender/Shipper"
type input "Delivery Duty Paid"
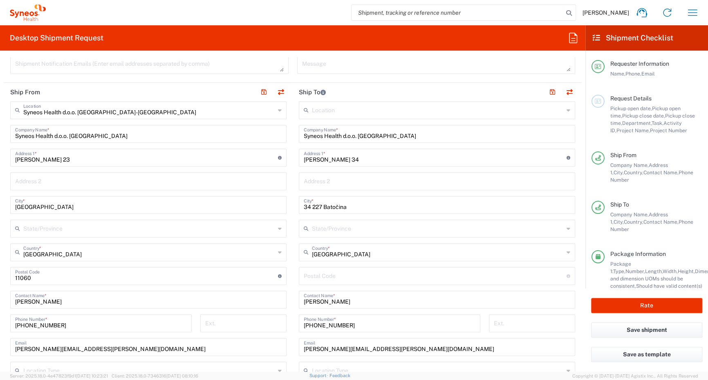
scroll to position [368, 0]
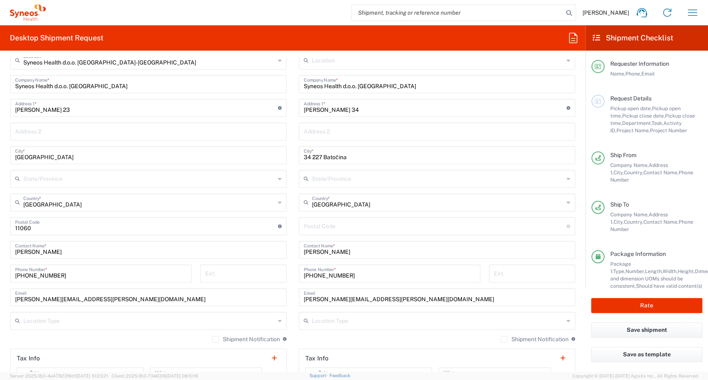
drag, startPoint x: 355, startPoint y: 110, endPoint x: 358, endPoint y: 147, distance: 36.9
click at [355, 110] on input "[PERSON_NAME] 34" at bounding box center [435, 107] width 263 height 14
type input "[PERSON_NAME] 34"
click at [360, 155] on input "34 227 Batočina" at bounding box center [437, 155] width 266 height 14
click at [313, 275] on input "[PHONE_NUMBER]" at bounding box center [390, 273] width 172 height 14
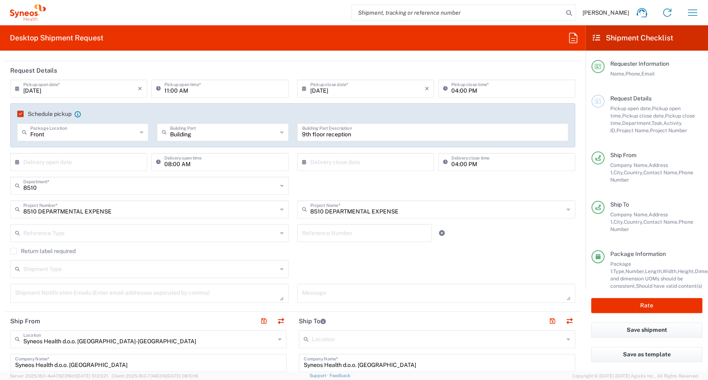
scroll to position [40, 0]
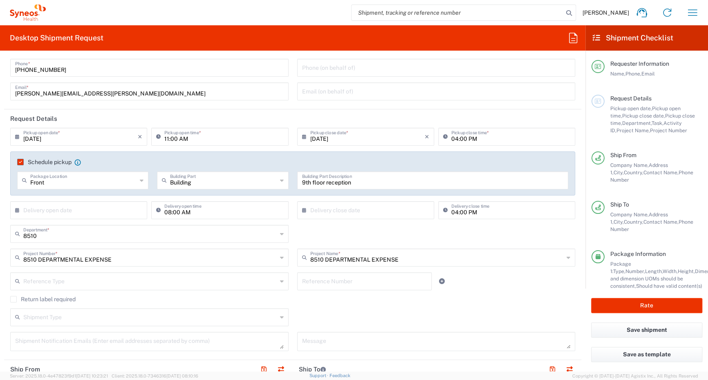
type input "[PHONE_NUMBER]"
click at [347, 302] on div "Return label required" at bounding box center [292, 302] width 565 height 12
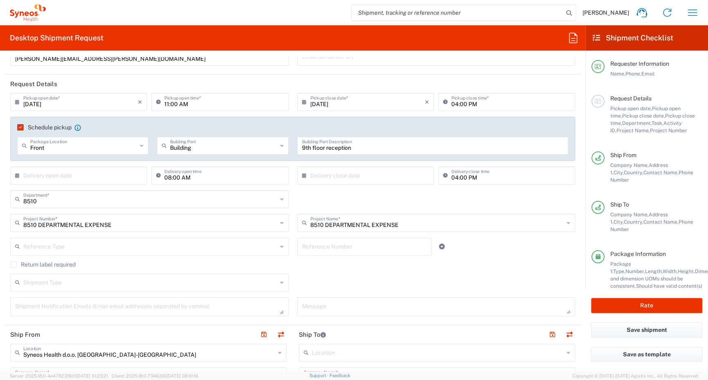
scroll to position [82, 0]
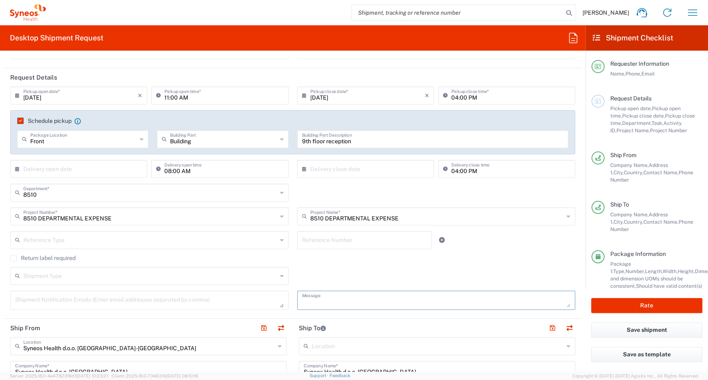
click at [320, 300] on textarea at bounding box center [436, 300] width 268 height 14
click at [90, 238] on input "text" at bounding box center [150, 240] width 254 height 14
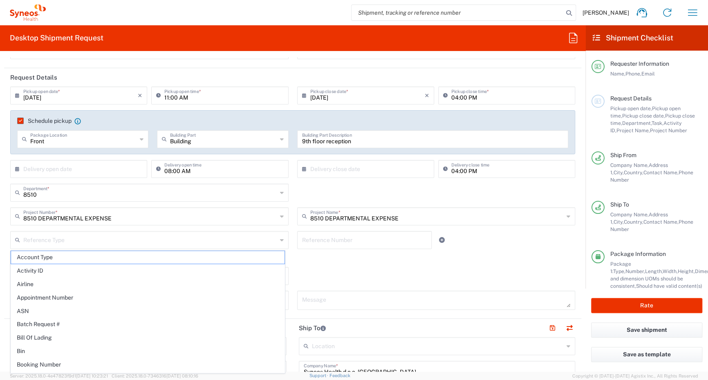
click at [361, 265] on div "Return label required" at bounding box center [292, 261] width 565 height 12
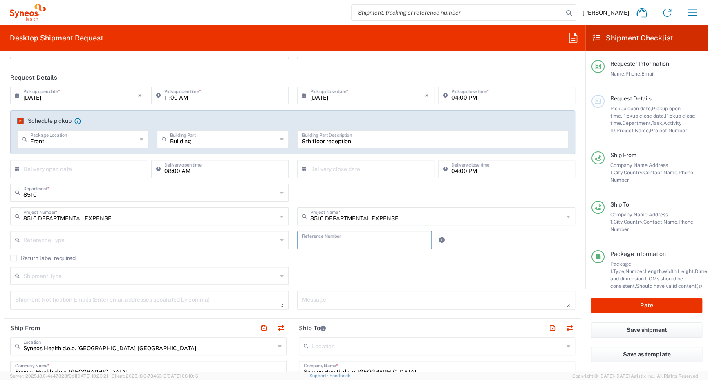
click at [367, 244] on input "text" at bounding box center [364, 240] width 125 height 14
click at [439, 239] on icon at bounding box center [442, 240] width 6 height 6
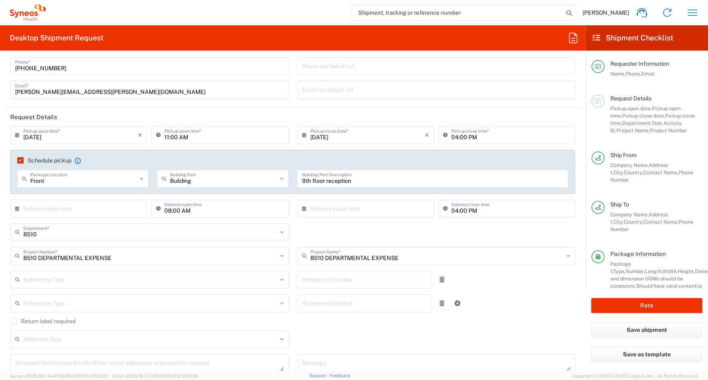
scroll to position [0, 0]
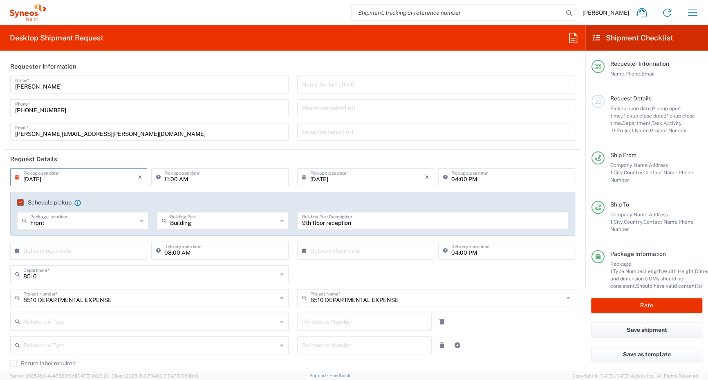
click at [102, 179] on input "[DATE]" at bounding box center [80, 177] width 114 height 14
click at [81, 216] on span "3" at bounding box center [80, 216] width 12 height 11
click at [246, 180] on input "11:00 AM" at bounding box center [223, 177] width 119 height 14
click at [363, 179] on input "[DATE]" at bounding box center [367, 177] width 114 height 14
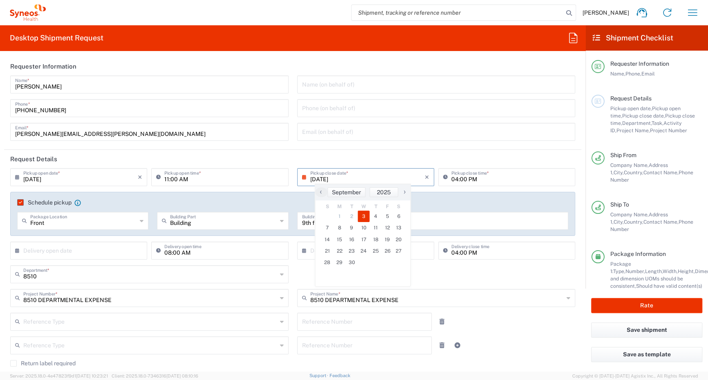
click at [537, 174] on input "04:00 PM" at bounding box center [510, 177] width 119 height 14
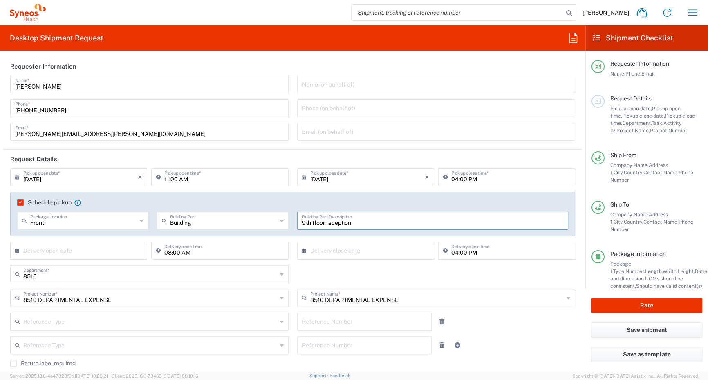
click at [497, 216] on input "9th floor reception" at bounding box center [433, 220] width 262 height 14
click at [103, 202] on agx-checkbox-control "Schedule pickup When scheduling a pickup please be sure to meet the following c…" at bounding box center [292, 202] width 551 height 7
click at [387, 226] on input "9th floor reception" at bounding box center [433, 220] width 262 height 14
drag, startPoint x: 344, startPoint y: 230, endPoint x: 246, endPoint y: 233, distance: 98.1
click at [248, 233] on div "Front Package Location Front None Rear Side Building Building Part Apartment Bu…" at bounding box center [292, 224] width 559 height 24
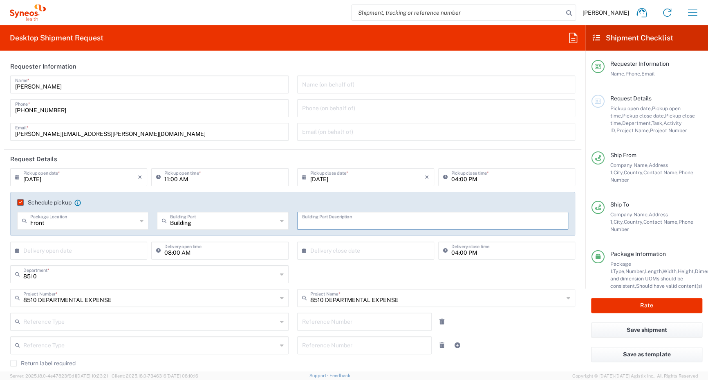
click at [312, 200] on agx-checkbox-control "Schedule pickup When scheduling a pickup please be sure to meet the following c…" at bounding box center [292, 202] width 551 height 7
click at [311, 226] on input "text" at bounding box center [433, 220] width 262 height 14
paste input "9th floor reception"
type input "9th floor reception"
click at [227, 201] on agx-checkbox-control "Schedule pickup When scheduling a pickup please be sure to meet the following c…" at bounding box center [292, 202] width 551 height 7
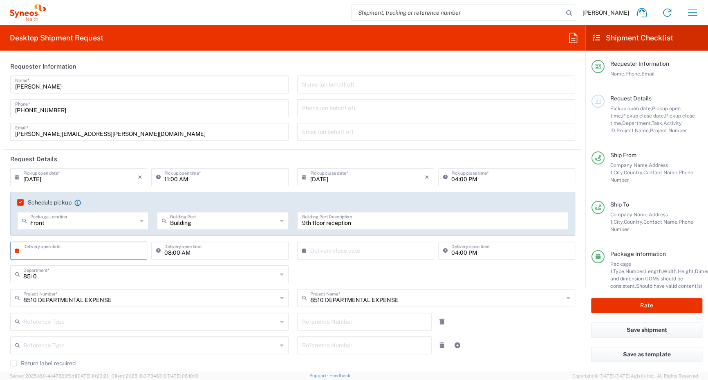
click at [100, 248] on input "text" at bounding box center [80, 250] width 114 height 14
click at [347, 271] on div "8510 Department * 8510 3000 3100 3109 3110 3111 3112 3125 3130 3135 3136 3150 3…" at bounding box center [292, 278] width 573 height 24
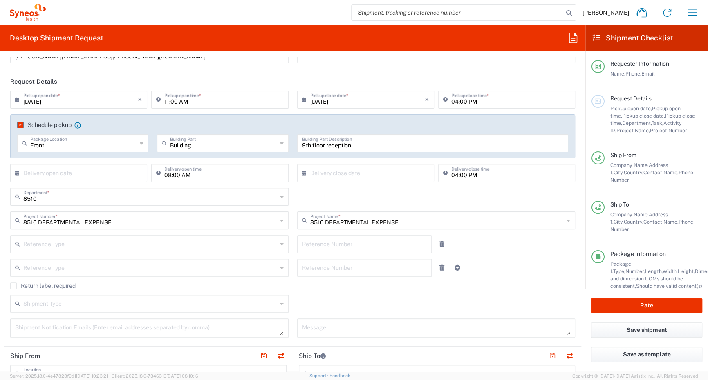
scroll to position [82, 0]
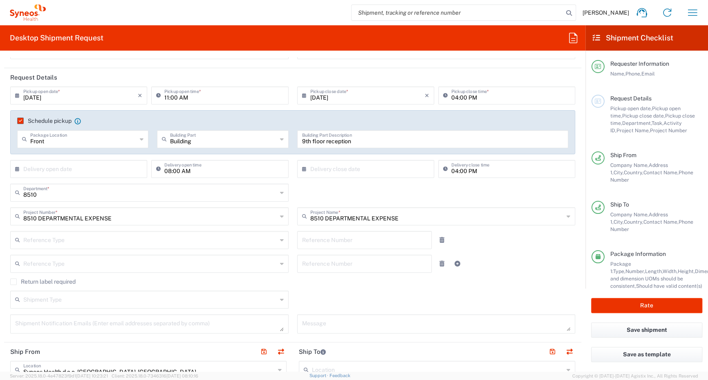
click at [344, 318] on textarea at bounding box center [436, 324] width 268 height 14
drag, startPoint x: 611, startPoint y: 109, endPoint x: 698, endPoint y: 113, distance: 88.0
click at [698, 113] on main "Requester Information Name, Phone, Email Request Details Pickup open date, Pick…" at bounding box center [646, 170] width 123 height 238
click at [91, 170] on input "text" at bounding box center [80, 168] width 114 height 14
click at [81, 206] on span "3" at bounding box center [80, 207] width 12 height 11
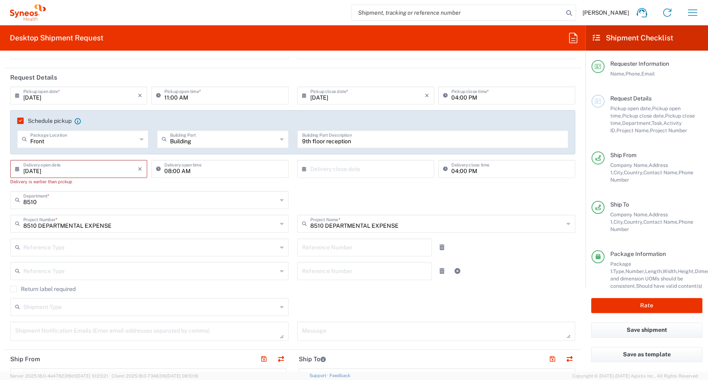
click at [75, 170] on input "[DATE]" at bounding box center [80, 168] width 114 height 14
click at [92, 205] on span "4" at bounding box center [92, 207] width 12 height 11
type input "[DATE]"
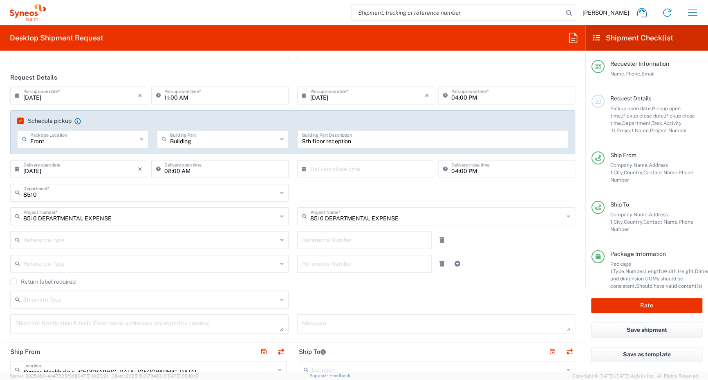
click at [331, 169] on input "text" at bounding box center [367, 168] width 114 height 14
click at [374, 208] on span "4" at bounding box center [375, 207] width 12 height 11
type input "[DATE]"
click at [380, 194] on div "8510 Department * 8510 3000 3100 3109 3110 3111 3112 3125 3130 3135 3136 3150 3…" at bounding box center [292, 196] width 573 height 24
click at [425, 168] on icon "×" at bounding box center [427, 169] width 4 height 13
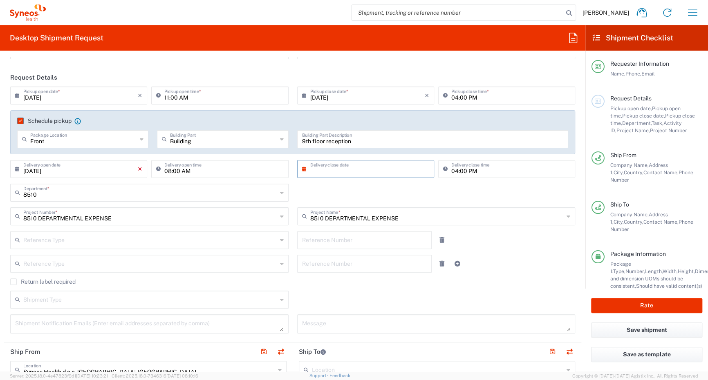
click at [138, 169] on icon "×" at bounding box center [140, 169] width 4 height 13
click at [321, 196] on div "8510 Department * 8510 3000 3100 3109 3110 3111 3112 3125 3130 3135 3136 3150 3…" at bounding box center [292, 196] width 573 height 24
click at [280, 192] on icon at bounding box center [282, 192] width 4 height 13
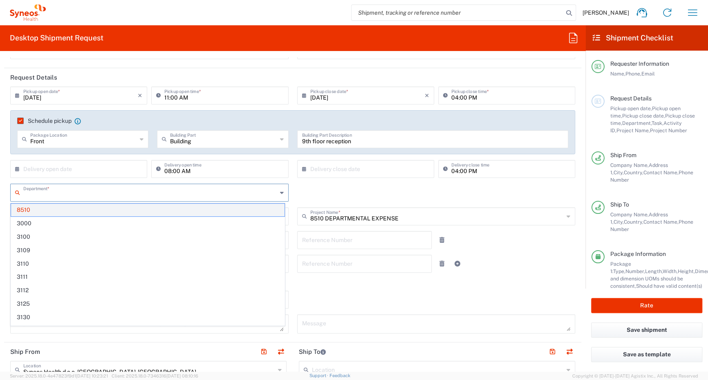
click at [79, 212] on span "8510" at bounding box center [147, 210] width 273 height 13
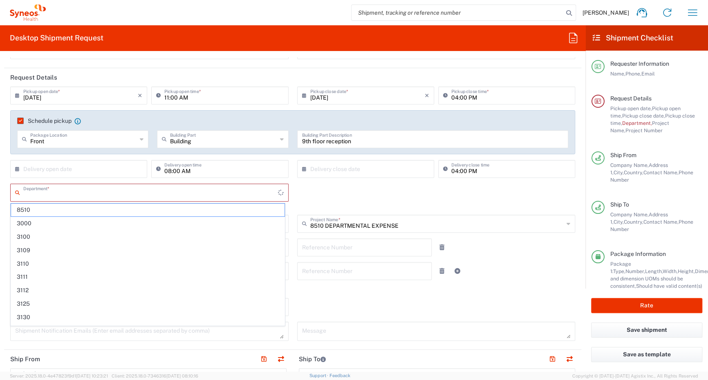
click at [117, 195] on input "text" at bounding box center [150, 192] width 255 height 14
click at [34, 213] on span "8510" at bounding box center [147, 210] width 273 height 13
type input "8510"
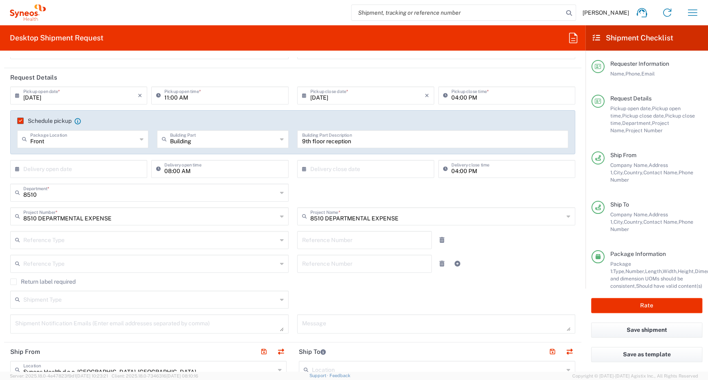
click at [315, 187] on div "8510 Department * 3000 3100 3109 3110 3111 3112 3125 3130 3135 3136 3150 3155 3…" at bounding box center [292, 196] width 573 height 24
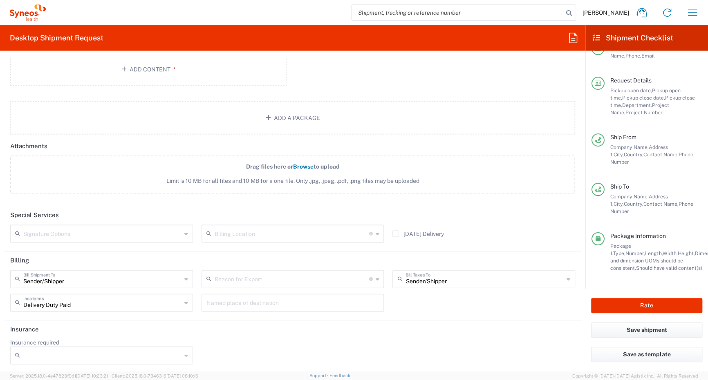
scroll to position [25, 0]
click at [643, 306] on button "Rate" at bounding box center [646, 305] width 111 height 15
type input "8510 DEPARTMENTAL EXPENSE"
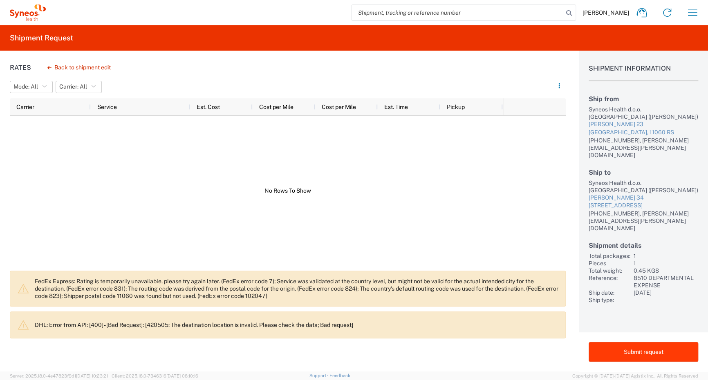
click at [682, 350] on button "Submit request" at bounding box center [643, 352] width 110 height 20
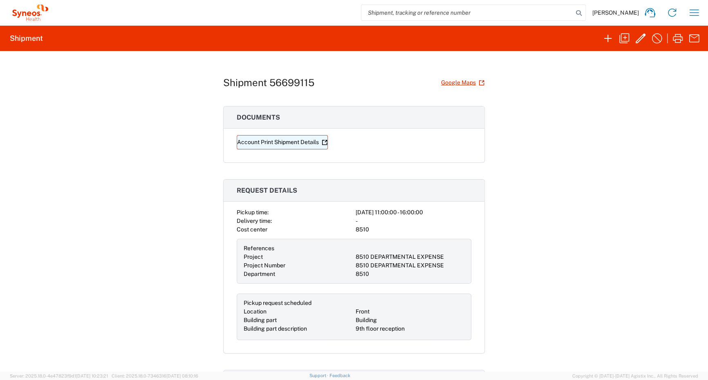
click at [248, 145] on link "Account Print Shipment Details" at bounding box center [282, 142] width 91 height 14
